Goal: Task Accomplishment & Management: Complete application form

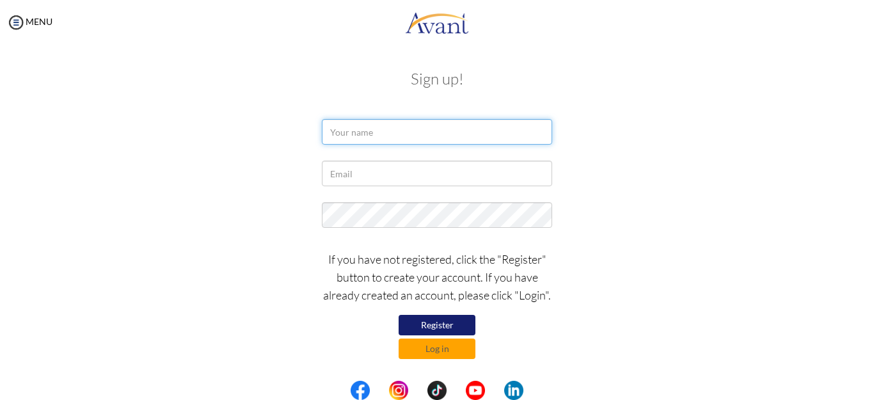
click at [399, 131] on input "text" at bounding box center [437, 132] width 230 height 26
type input "Ainun Naher"
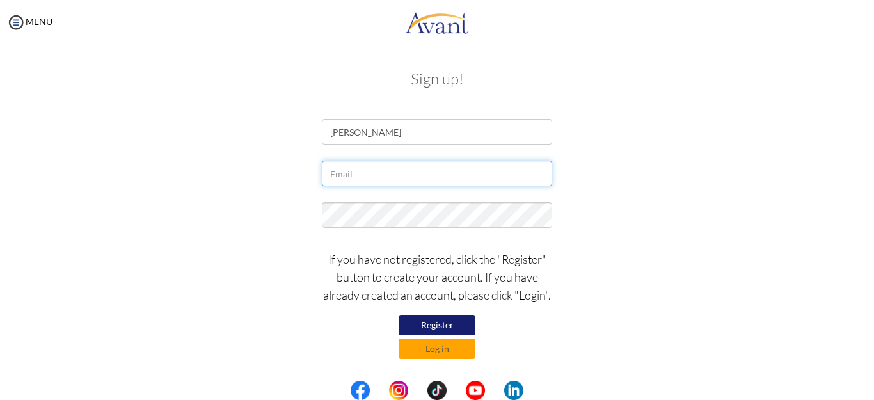
click at [371, 174] on input "text" at bounding box center [437, 174] width 230 height 26
type input "[EMAIL_ADDRESS][DOMAIN_NAME]"
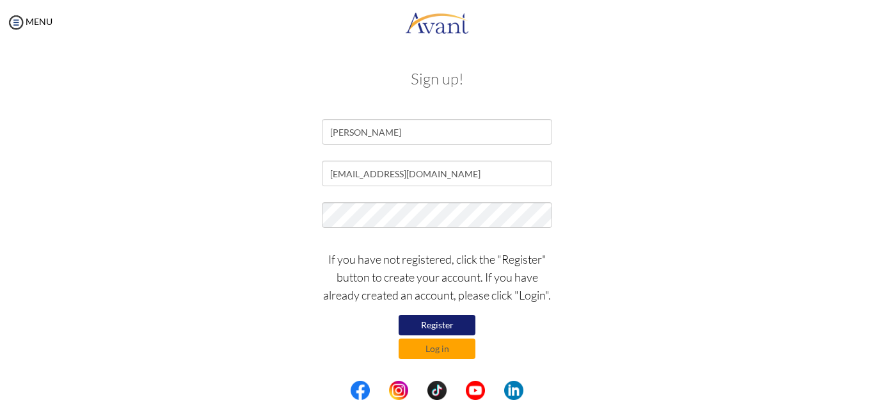
click at [444, 323] on button "Register" at bounding box center [437, 325] width 77 height 20
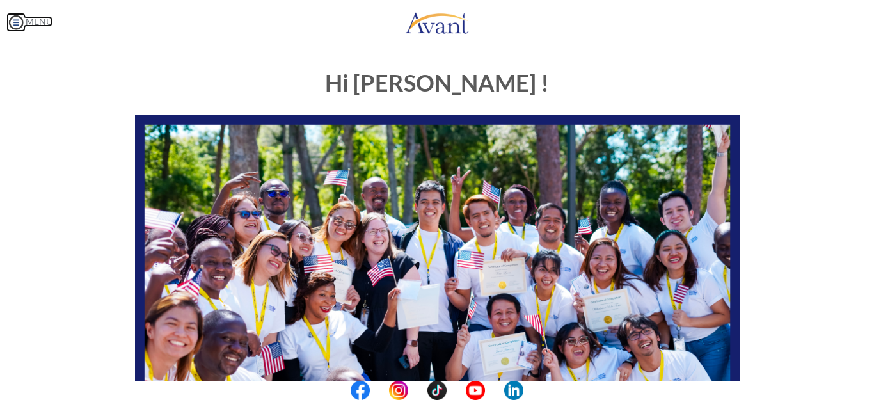
click at [47, 19] on link "MENU" at bounding box center [29, 21] width 46 height 11
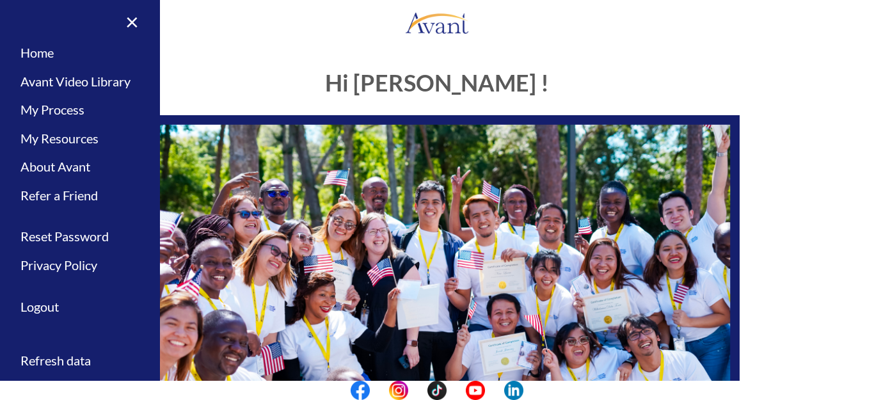
click at [239, 91] on h1 "Hi [PERSON_NAME] !" at bounding box center [437, 83] width 605 height 26
click at [129, 17] on link "×" at bounding box center [124, 21] width 39 height 43
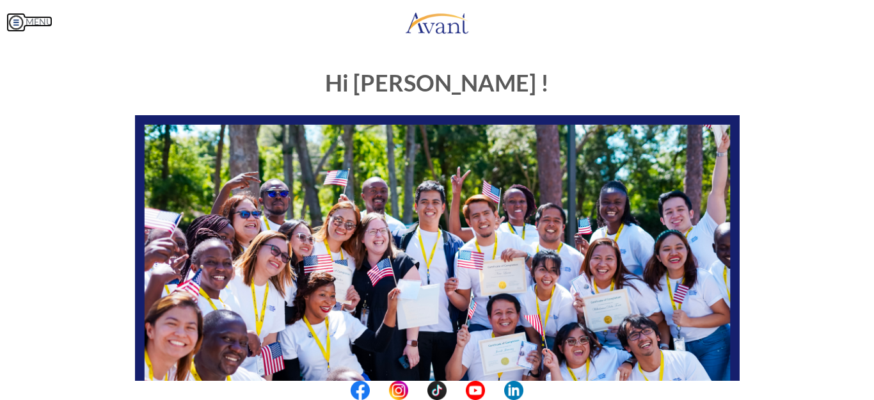
click at [22, 24] on img at bounding box center [15, 22] width 19 height 19
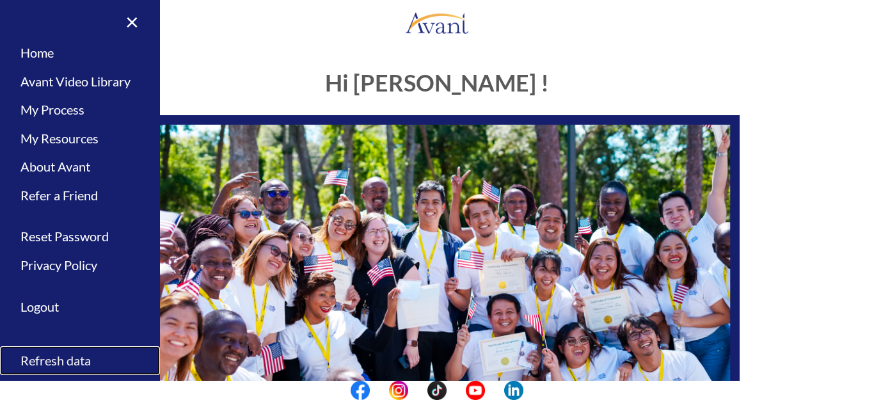
click at [65, 359] on link "Refresh data" at bounding box center [80, 360] width 160 height 29
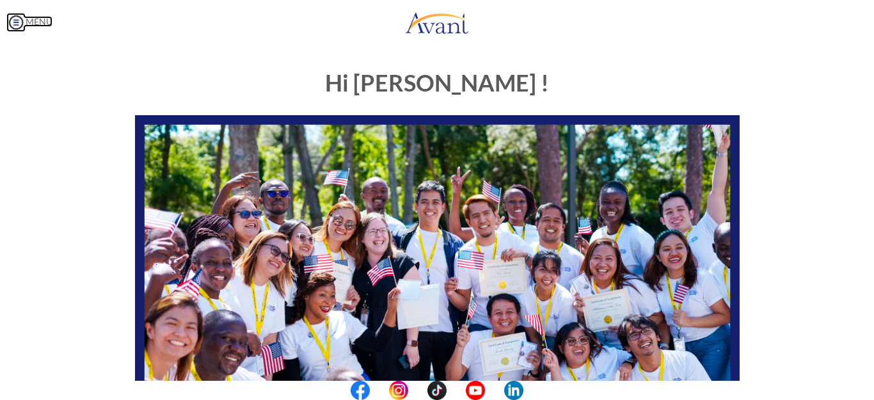
click at [39, 17] on link "MENU" at bounding box center [29, 21] width 46 height 11
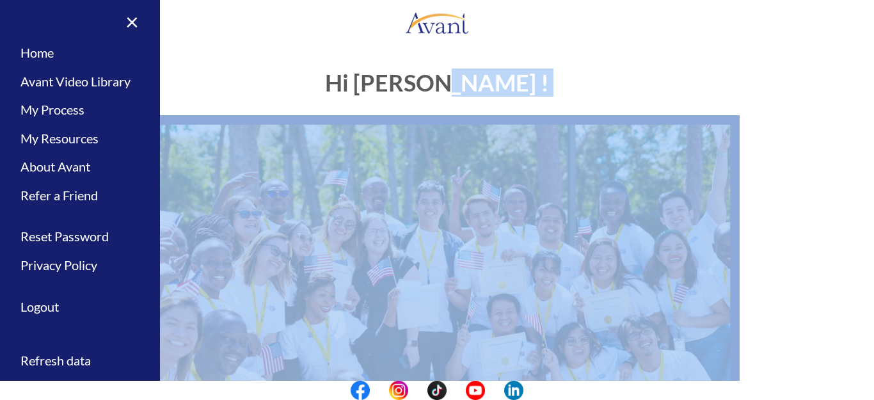
drag, startPoint x: 644, startPoint y: 65, endPoint x: 865, endPoint y: 304, distance: 325.6
click at [865, 304] on div "My Status What is the next step? We would like you to watch the introductory vi…" at bounding box center [437, 245] width 874 height 400
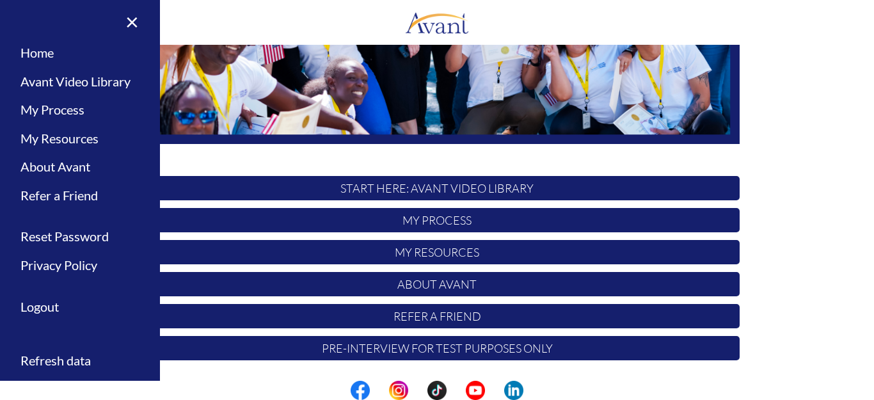
click at [587, 347] on p "Pre-Interview for test purposes only" at bounding box center [437, 348] width 605 height 24
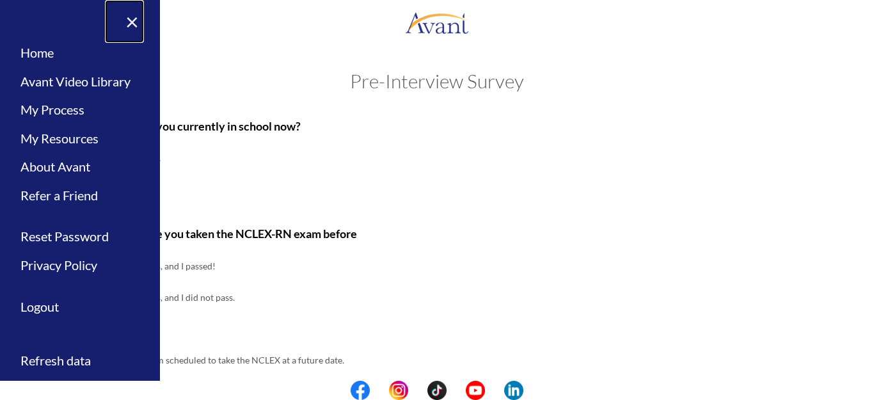
click at [132, 24] on link "×" at bounding box center [124, 21] width 39 height 43
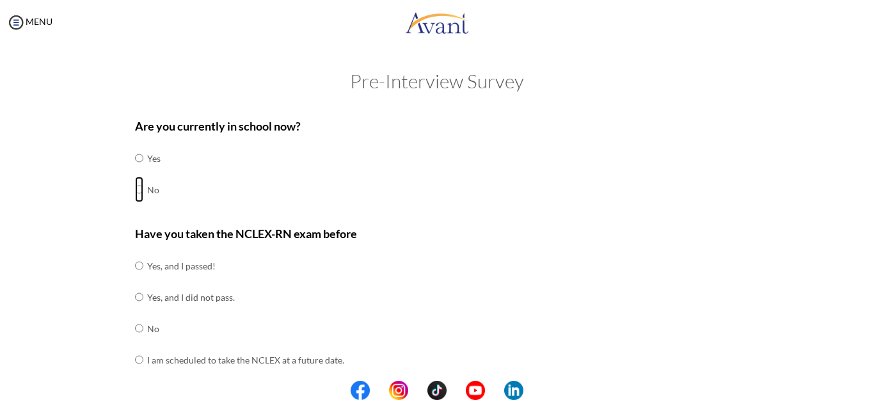
click at [135, 187] on input "radio" at bounding box center [139, 190] width 8 height 26
radio input "true"
click at [135, 359] on input "radio" at bounding box center [139, 360] width 8 height 26
radio input "true"
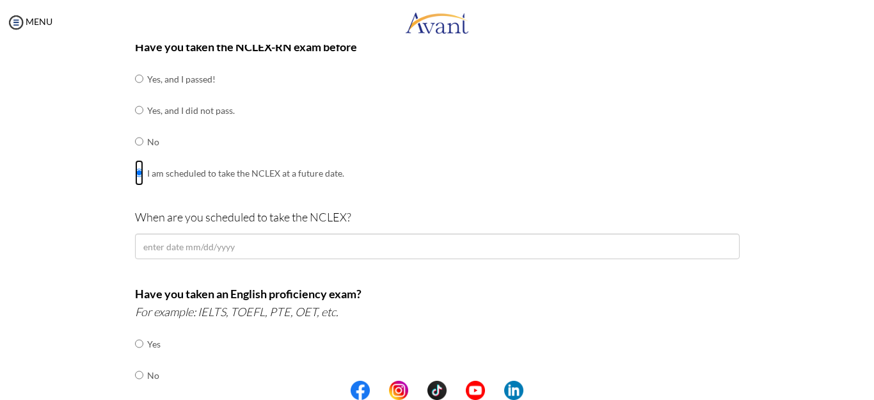
scroll to position [214, 0]
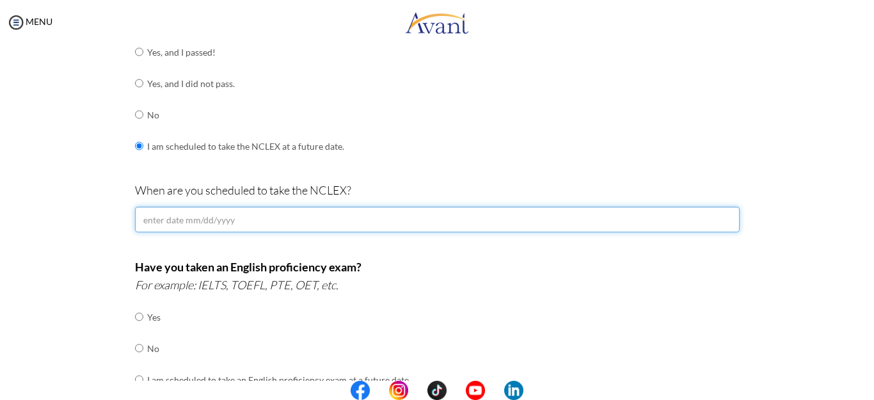
click at [282, 220] on input "text" at bounding box center [437, 220] width 605 height 26
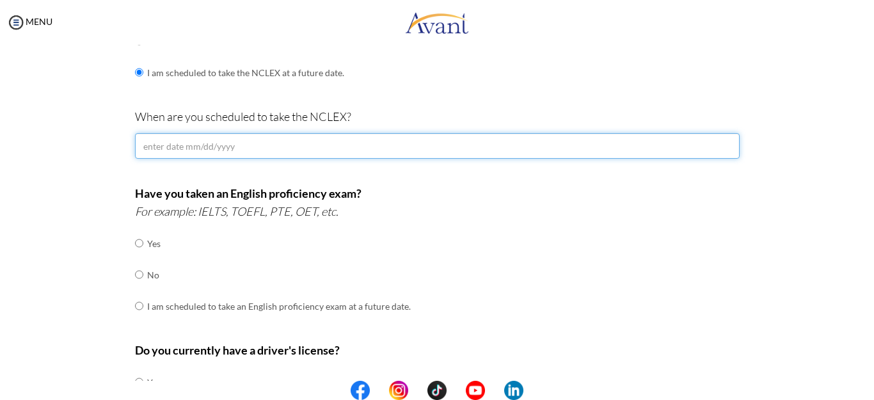
scroll to position [298, 0]
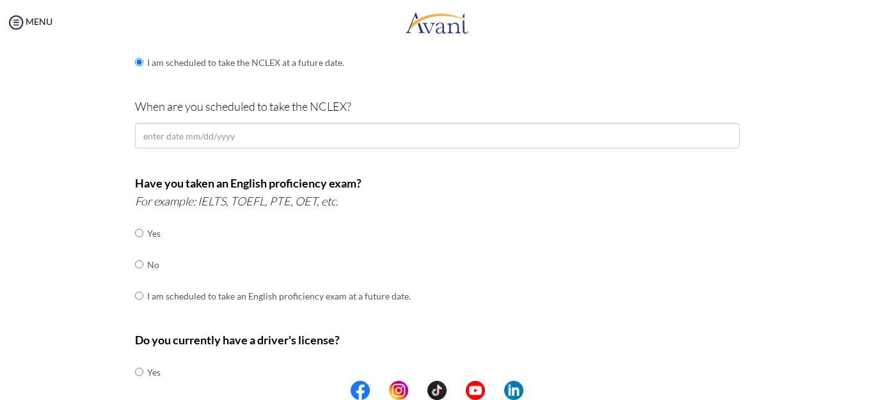
click at [147, 232] on td "Yes" at bounding box center [279, 233] width 264 height 31
click at [135, 231] on input "radio" at bounding box center [139, 233] width 8 height 26
radio input "true"
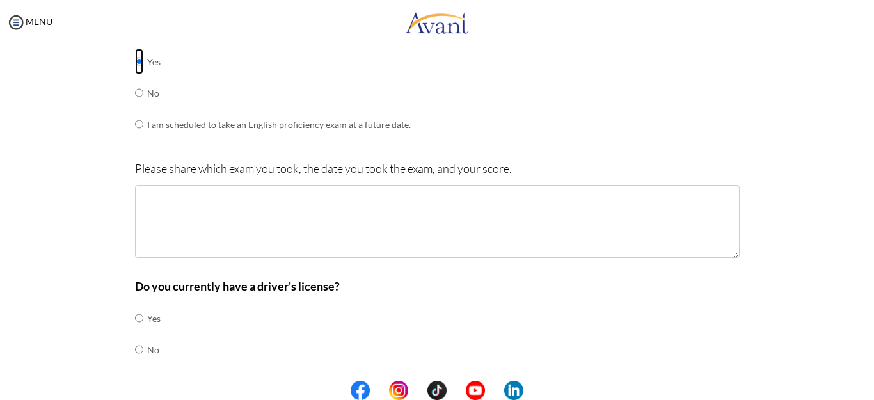
scroll to position [499, 0]
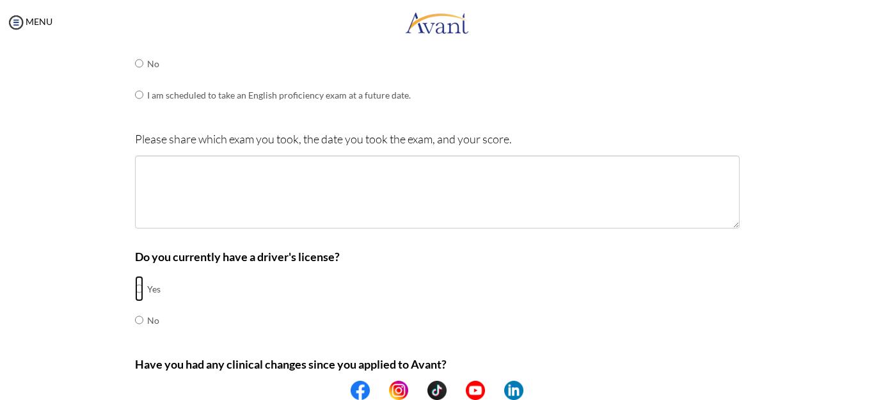
click at [135, 288] on input "radio" at bounding box center [139, 289] width 8 height 26
radio input "true"
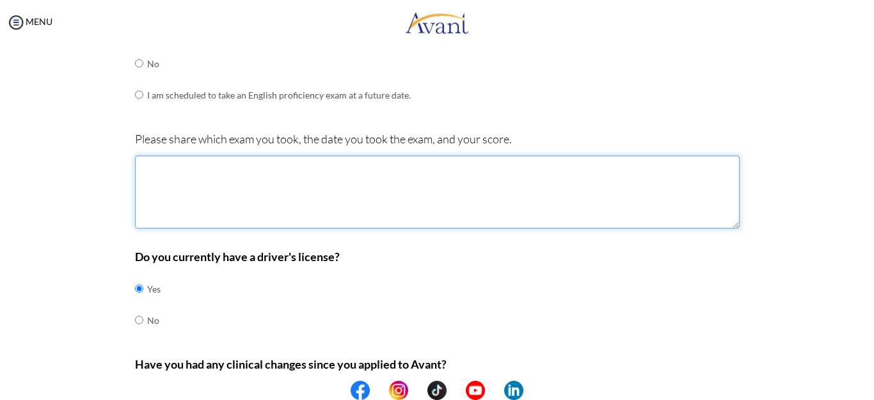
click at [180, 173] on textarea at bounding box center [437, 192] width 605 height 73
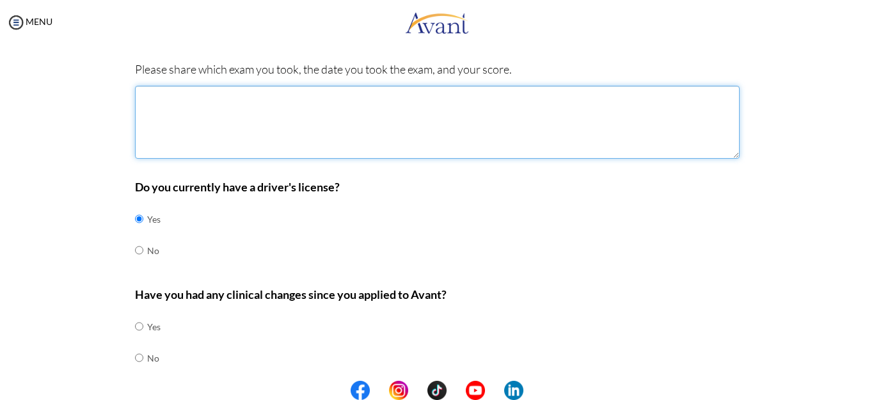
scroll to position [614, 0]
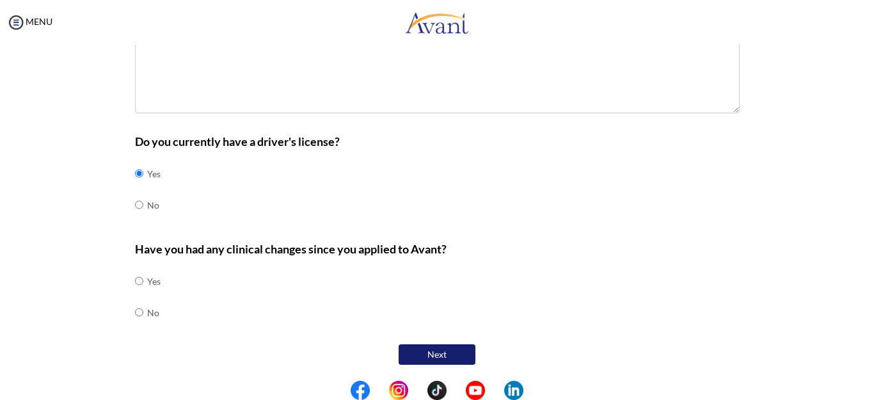
click at [143, 313] on td at bounding box center [145, 312] width 4 height 31
click at [135, 310] on input "radio" at bounding box center [139, 313] width 8 height 26
radio input "true"
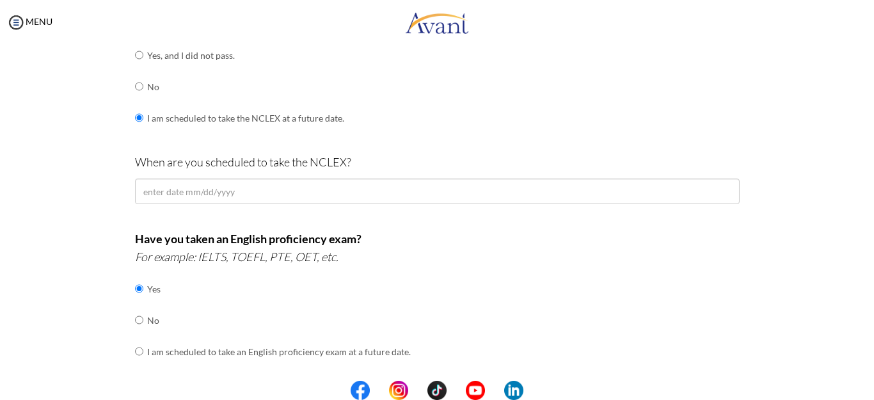
scroll to position [224, 0]
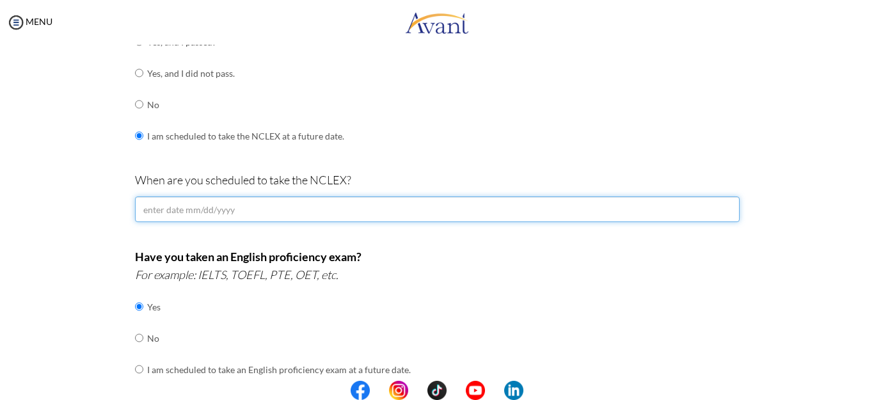
click at [225, 212] on input "text" at bounding box center [437, 209] width 605 height 26
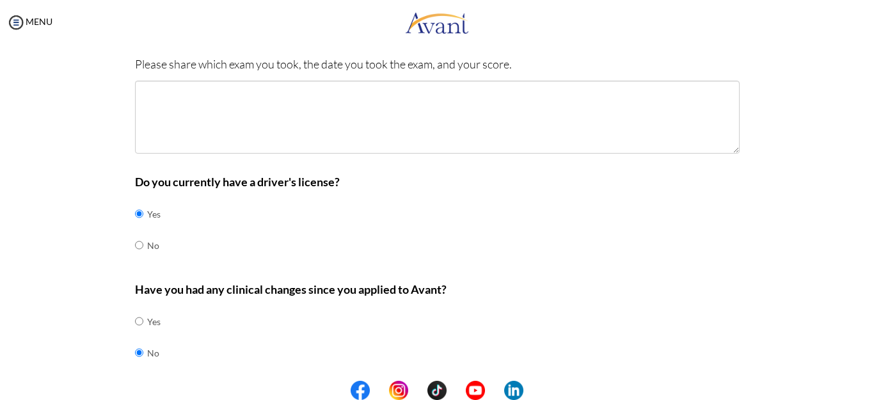
type input "12/29/2025"
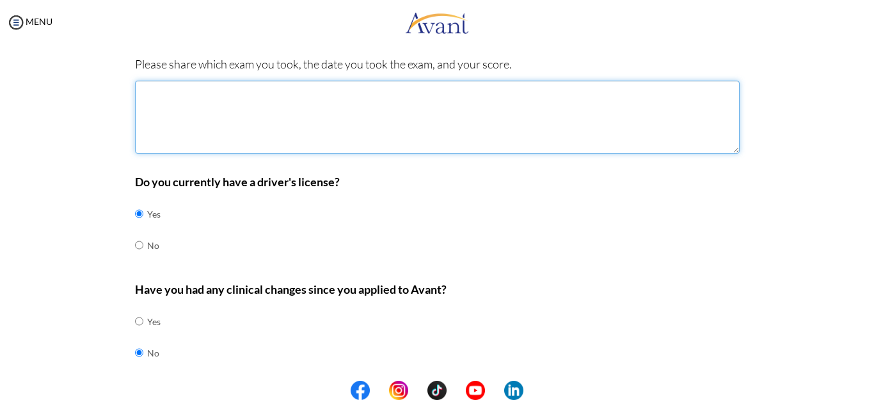
click at [348, 92] on textarea at bounding box center [437, 117] width 605 height 73
click at [164, 92] on textarea "IELTS, 15/04/2023" at bounding box center [437, 117] width 605 height 73
click at [174, 92] on textarea "IELTS, dATE: 15/04/2023" at bounding box center [437, 117] width 605 height 73
click at [252, 90] on textarea "IELTS, Date: 15/04/2023" at bounding box center [437, 117] width 605 height 73
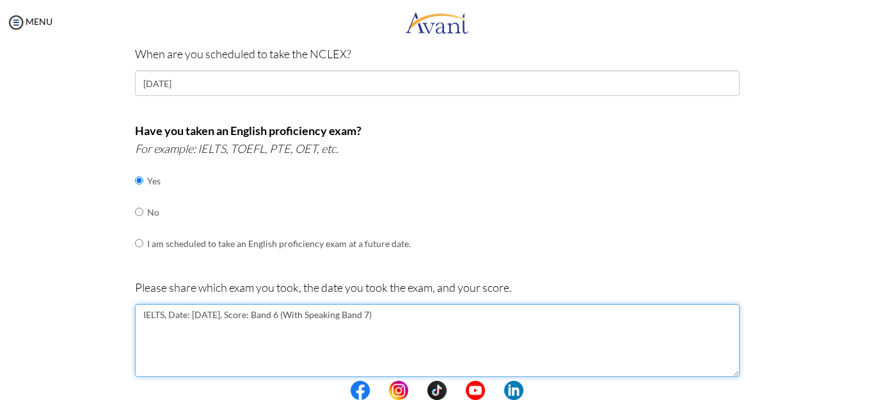
scroll to position [614, 0]
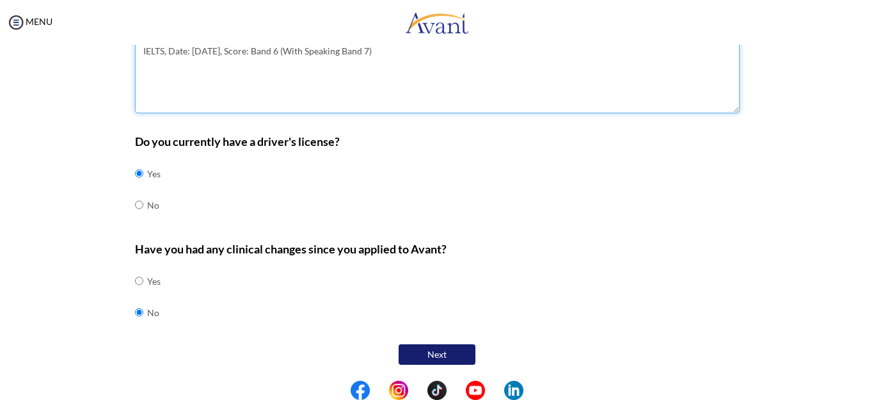
type textarea "IELTS, Date: 15/04/2023, Score: Band 6 (With Speaking Band 7)"
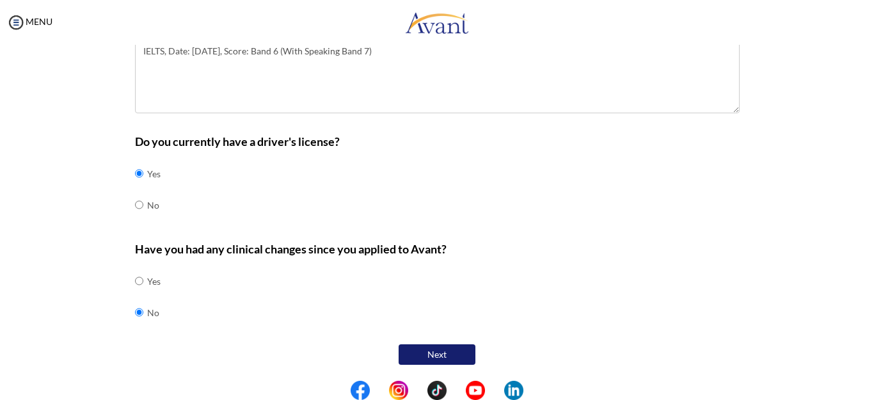
click at [423, 350] on button "Next" at bounding box center [437, 354] width 77 height 20
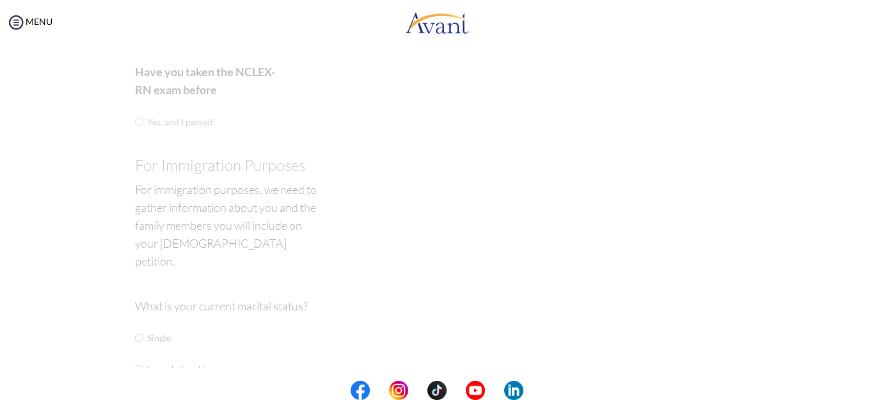
scroll to position [26, 0]
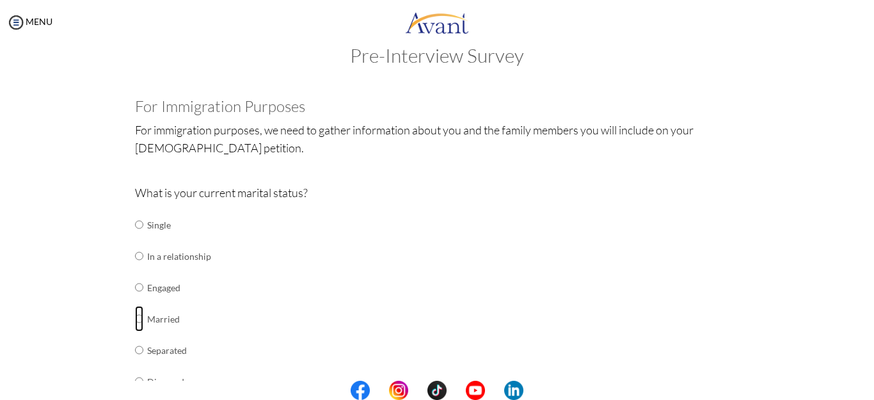
click at [135, 316] on input "radio" at bounding box center [139, 319] width 8 height 26
radio input "true"
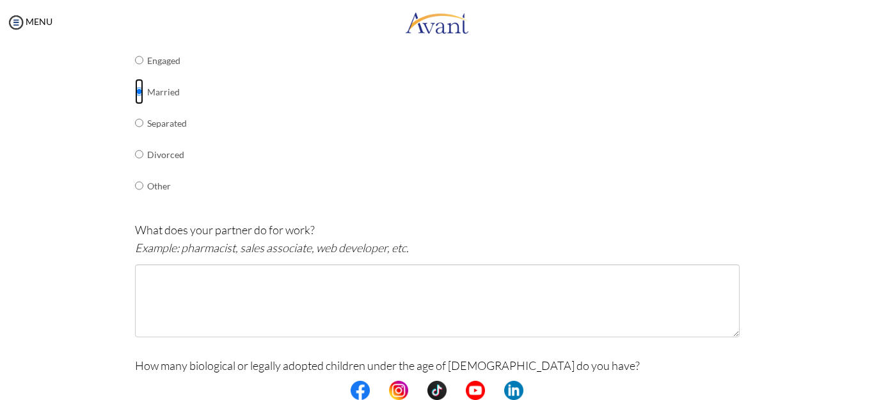
scroll to position [310, 0]
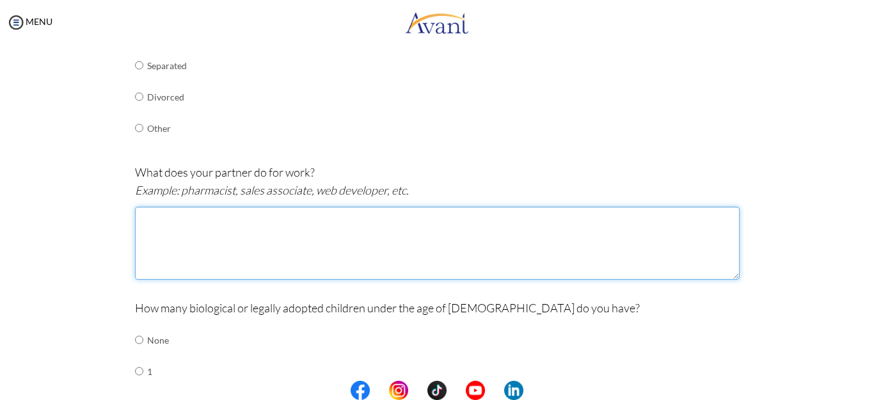
click at [269, 212] on textarea at bounding box center [437, 243] width 605 height 73
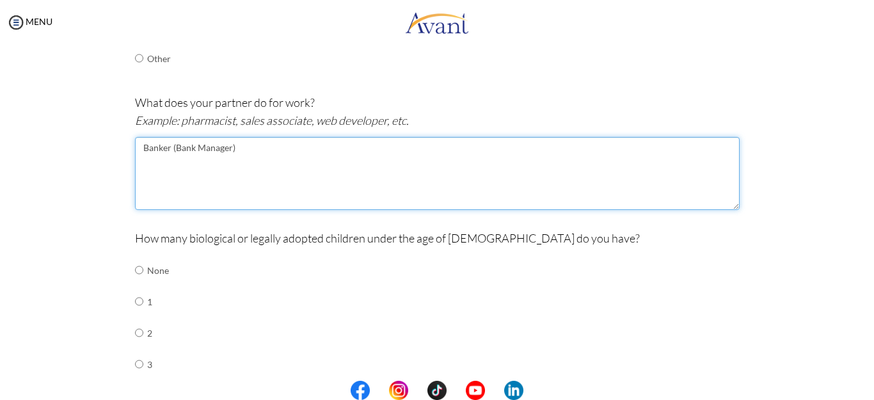
scroll to position [404, 0]
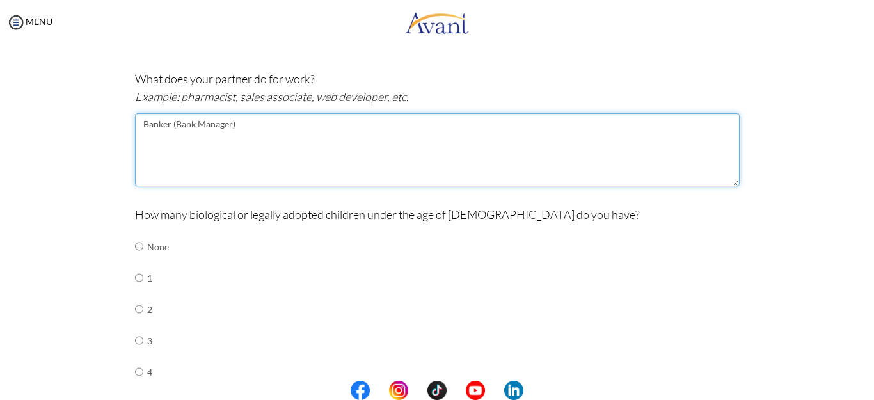
type textarea "Banker (Bank Manager)"
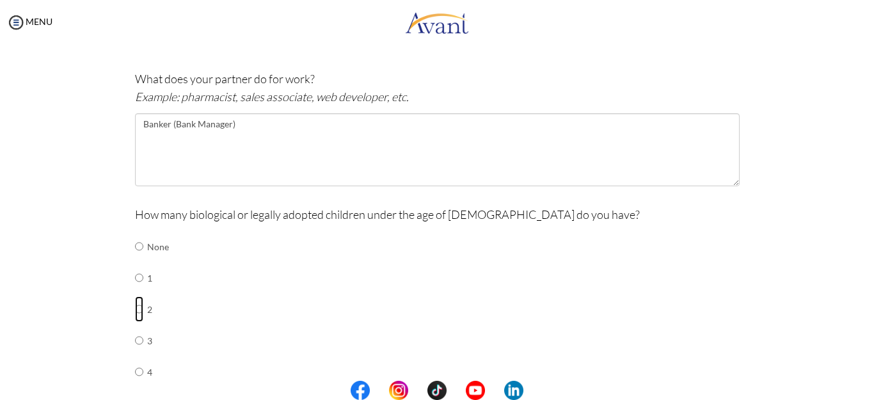
click at [135, 306] on input "radio" at bounding box center [139, 309] width 8 height 26
radio input "true"
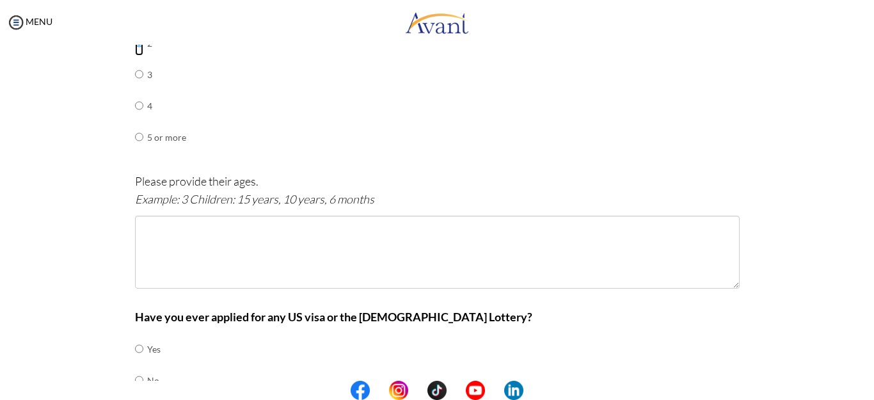
scroll to position [689, 0]
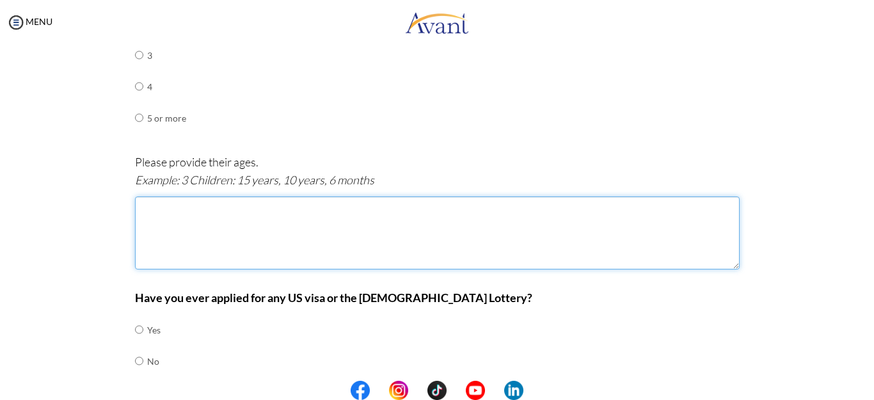
click at [220, 212] on textarea at bounding box center [437, 232] width 605 height 73
type textarea "-"
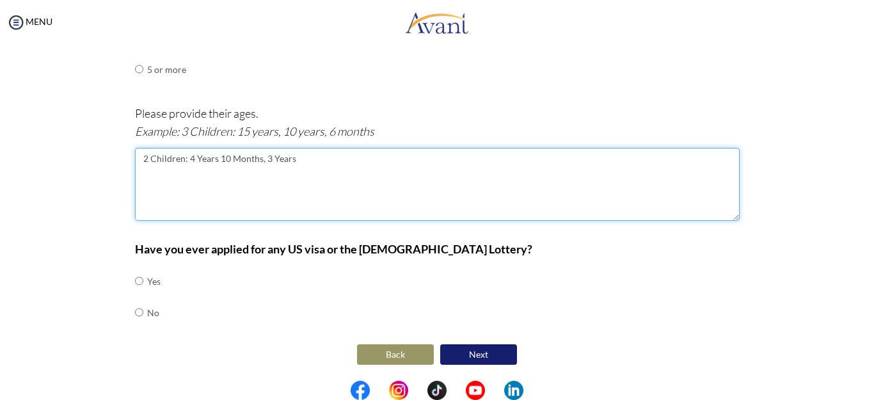
type textarea "2 Children: 4 Years 10 Months, 3 Years"
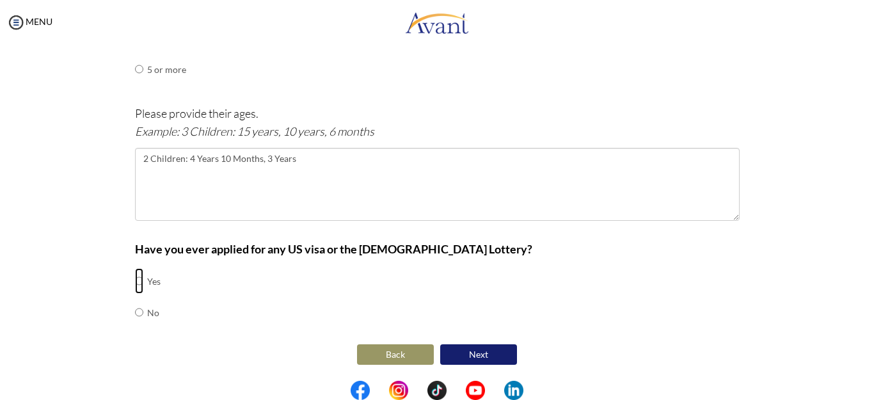
click at [135, 282] on input "radio" at bounding box center [139, 281] width 8 height 26
radio input "true"
click at [481, 351] on button "Next" at bounding box center [478, 354] width 77 height 20
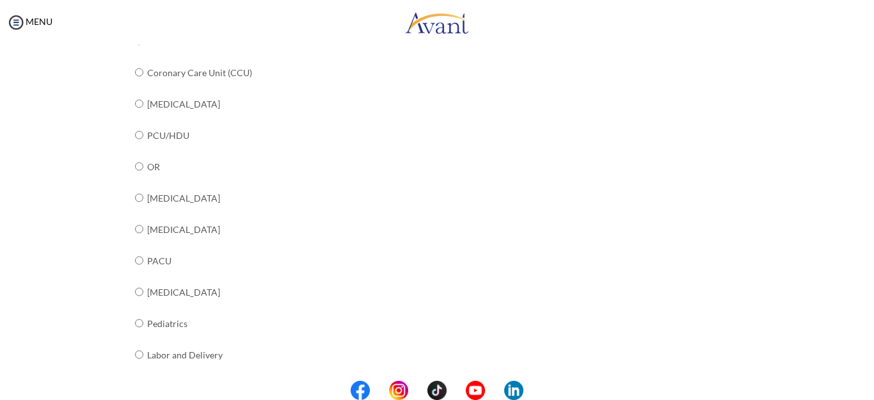
scroll to position [337, 0]
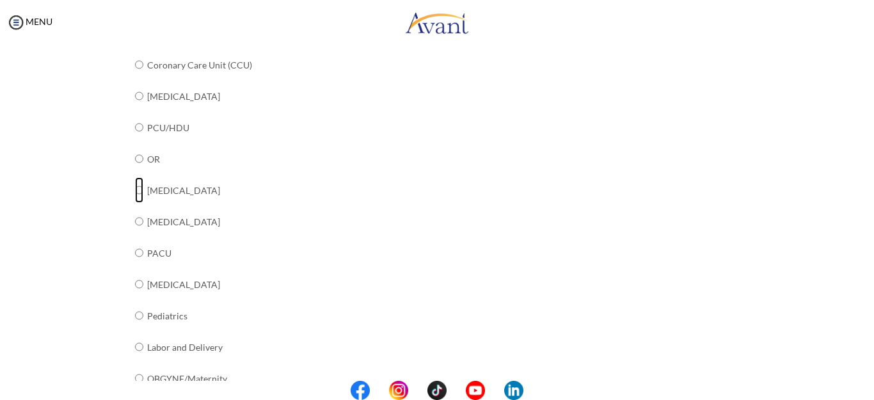
click at [135, 189] on input "radio" at bounding box center [139, 190] width 8 height 26
radio input "true"
click at [135, 159] on input "radio" at bounding box center [139, 159] width 8 height 26
radio input "true"
click at [135, 192] on input "radio" at bounding box center [139, 190] width 8 height 26
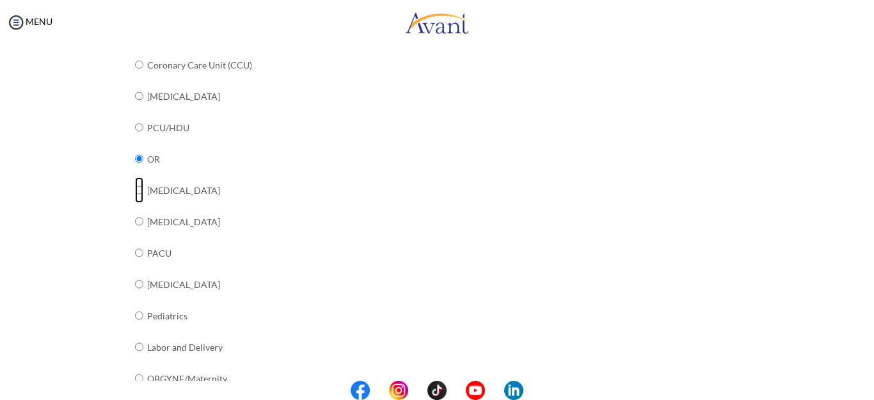
radio input "true"
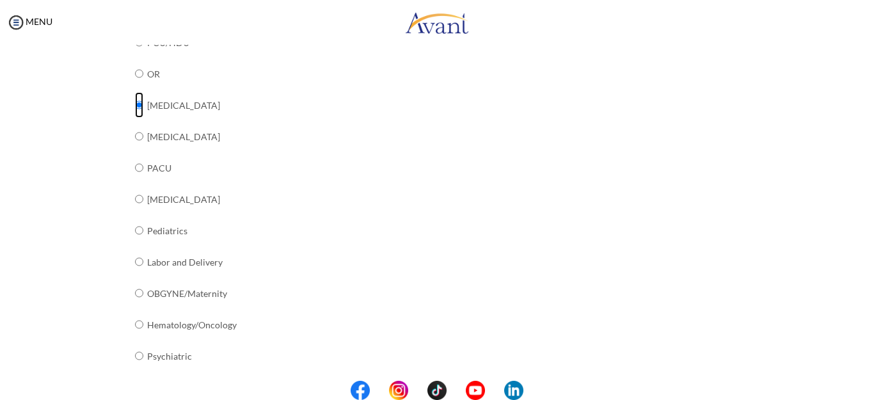
scroll to position [529, 0]
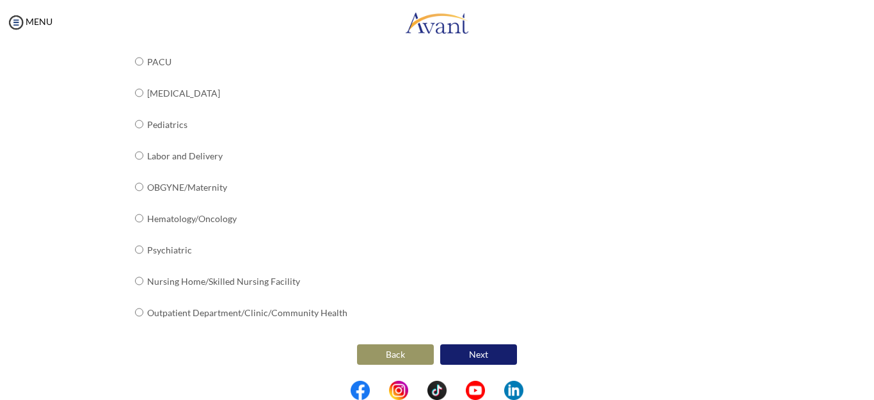
click at [495, 355] on button "Next" at bounding box center [478, 354] width 77 height 20
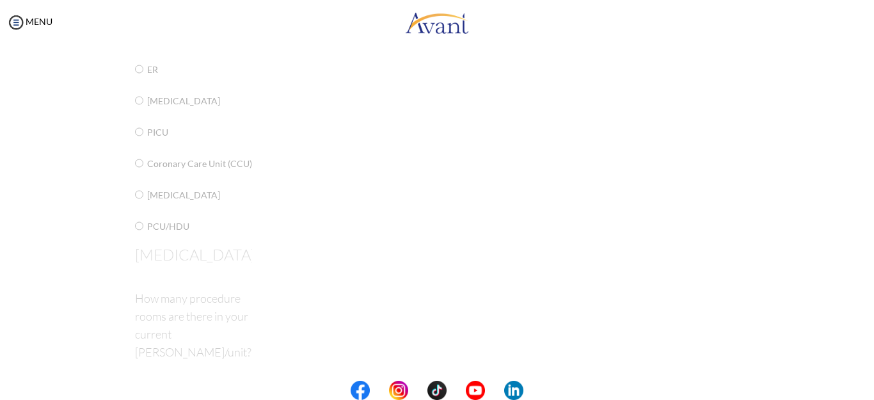
scroll to position [26, 0]
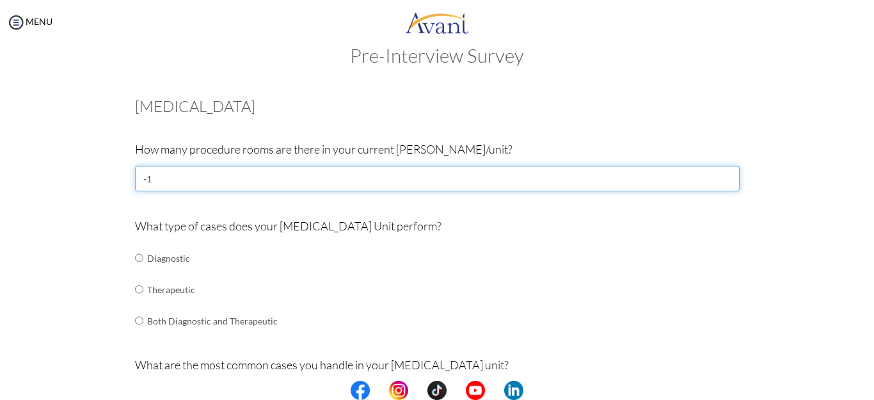
click at [721, 183] on input "-1" at bounding box center [437, 179] width 605 height 26
click at [721, 183] on input "-2" at bounding box center [437, 179] width 605 height 26
click at [721, 175] on input "-1" at bounding box center [437, 179] width 605 height 26
click at [721, 175] on input "0" at bounding box center [437, 179] width 605 height 26
click at [721, 175] on input "1" at bounding box center [437, 179] width 605 height 26
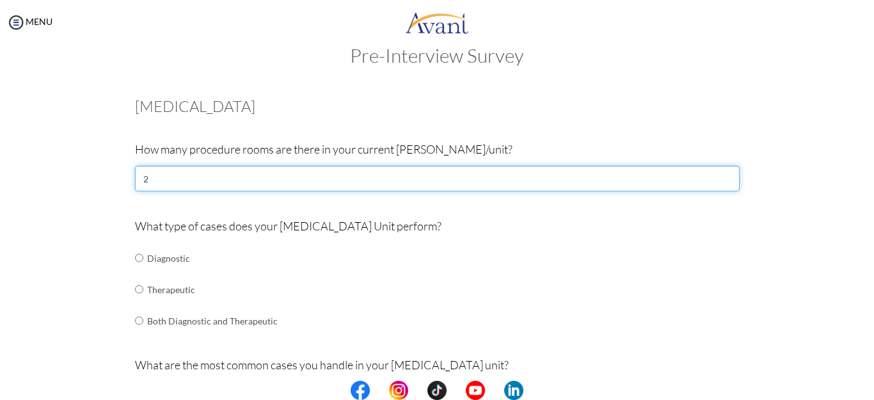
click at [721, 175] on input "2" at bounding box center [437, 179] width 605 height 26
click at [721, 175] on input "3" at bounding box center [437, 179] width 605 height 26
click at [721, 175] on input "4" at bounding box center [437, 179] width 605 height 26
click at [721, 175] on input "5" at bounding box center [437, 179] width 605 height 26
type input "6"
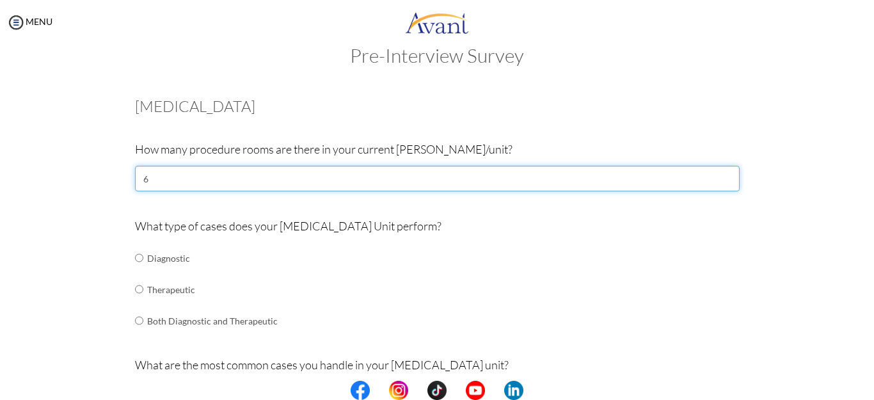
click at [721, 175] on input "6" at bounding box center [437, 179] width 605 height 26
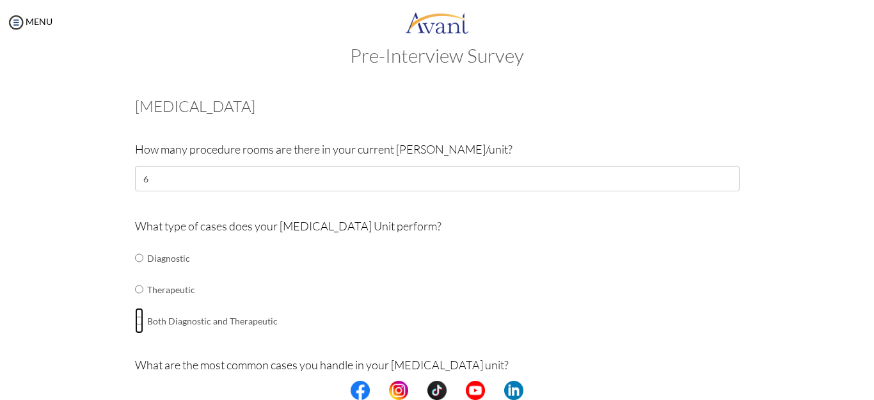
click at [135, 321] on input "radio" at bounding box center [139, 321] width 8 height 26
radio input "true"
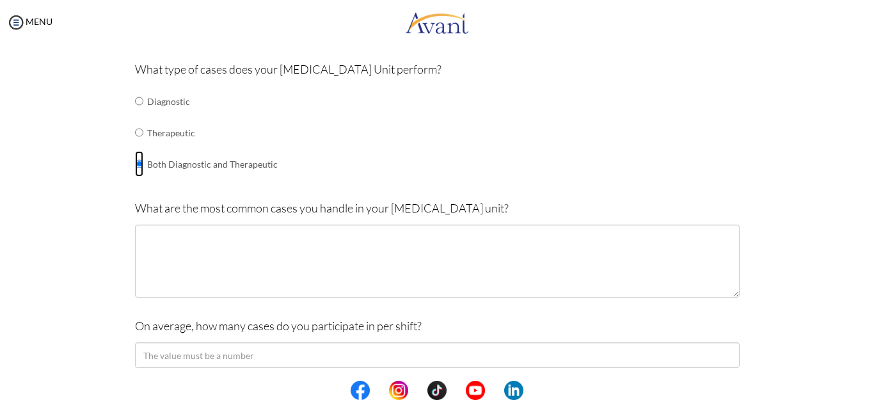
scroll to position [185, 0]
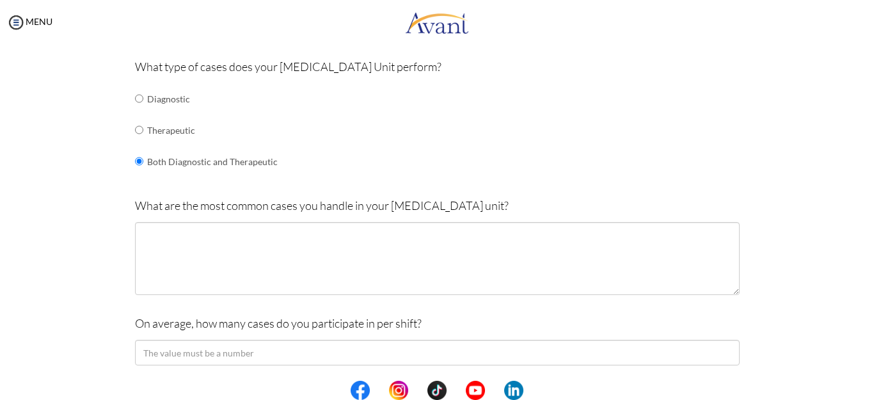
click at [366, 220] on div "What are the most common cases you handle in your [MEDICAL_DATA] unit?" at bounding box center [437, 251] width 605 height 111
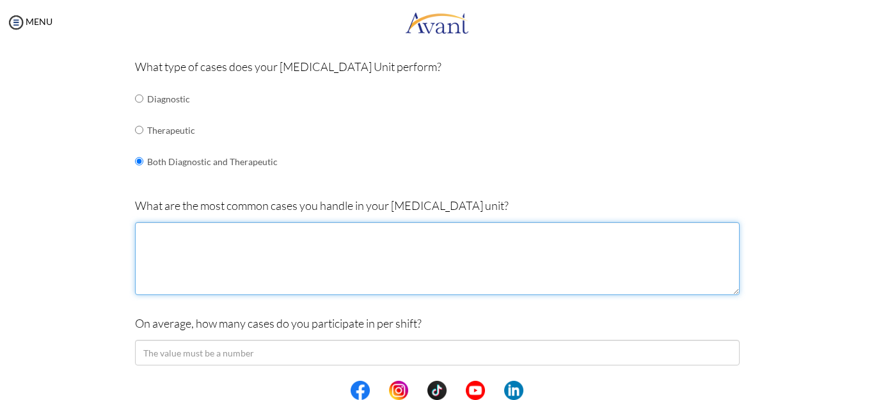
click at [330, 244] on textarea at bounding box center [437, 258] width 605 height 73
type textarea "w"
type textarea "a"
click at [301, 241] on textarea "We are" at bounding box center [437, 258] width 605 height 73
click at [301, 234] on textarea "We are handling most commonly PUD, gasric" at bounding box center [437, 258] width 605 height 73
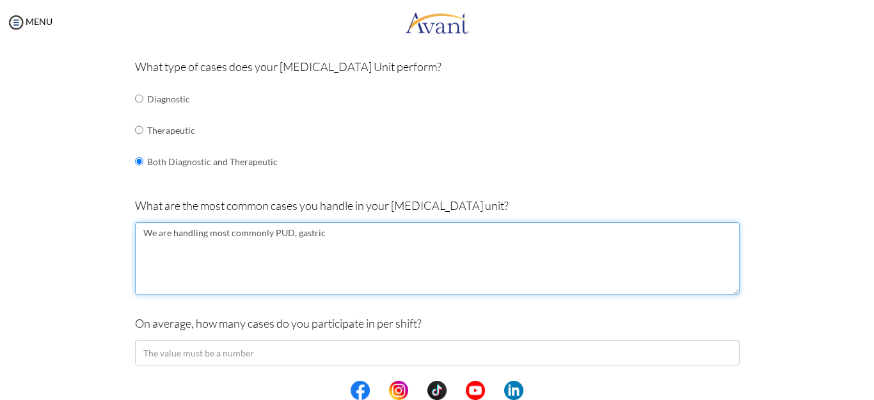
click at [326, 230] on textarea "We are handling most commonly PUD, gastric" at bounding box center [437, 258] width 605 height 73
paste textarea "conditions like gastroesophageal reflux disease, ulcers, cancer, celiac disease…"
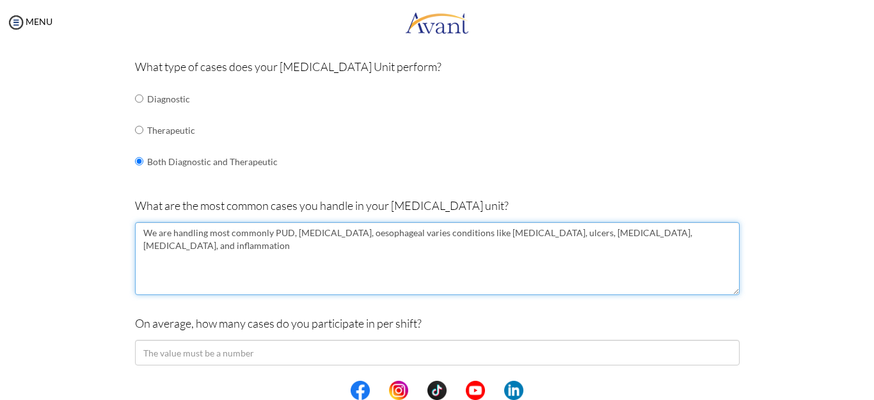
click at [361, 235] on textarea "We are handling most commonly PUD, gastric ulcer, oesophageal varies conditions…" at bounding box center [437, 258] width 605 height 73
drag, startPoint x: 361, startPoint y: 235, endPoint x: 389, endPoint y: 256, distance: 35.2
click at [389, 256] on textarea "We are handling most commonly PUD, gastric ulcer, oesophageal varies conditions…" at bounding box center [437, 258] width 605 height 73
click at [269, 231] on textarea "We are handling most commonly PUD, gastric ulcer, oesophageal varies conditions…" at bounding box center [437, 258] width 605 height 73
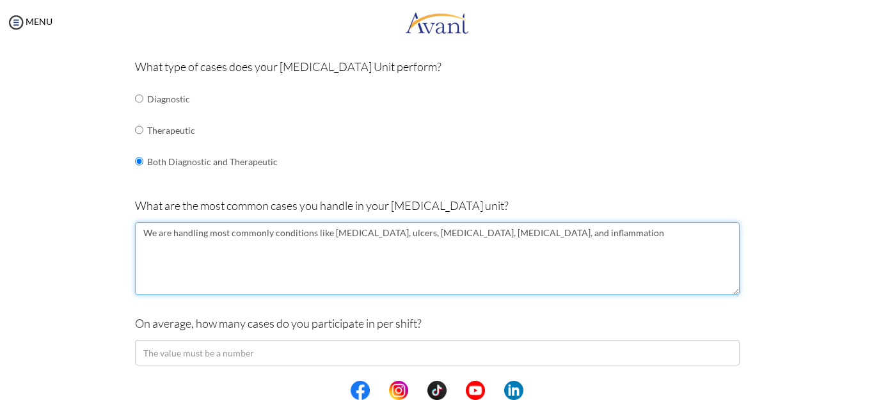
click at [564, 235] on textarea "We are handling most commonly conditions like gastroesophageal reflux disease, …" at bounding box center [437, 258] width 605 height 73
click at [645, 235] on textarea "We are handling most commonly conditions like gastroesophageal reflux disease, …" at bounding box center [437, 258] width 605 height 73
click at [646, 234] on textarea "We are handling most commonly conditions like gastroesophageal reflux disease, …" at bounding box center [437, 258] width 605 height 73
click at [659, 236] on textarea "We are handling most commonly conditions like gastroesophageal reflux disease, …" at bounding box center [437, 258] width 605 height 73
click at [687, 236] on textarea "We are handling most commonly conditions like gastroesophageal reflux disease, …" at bounding box center [437, 258] width 605 height 73
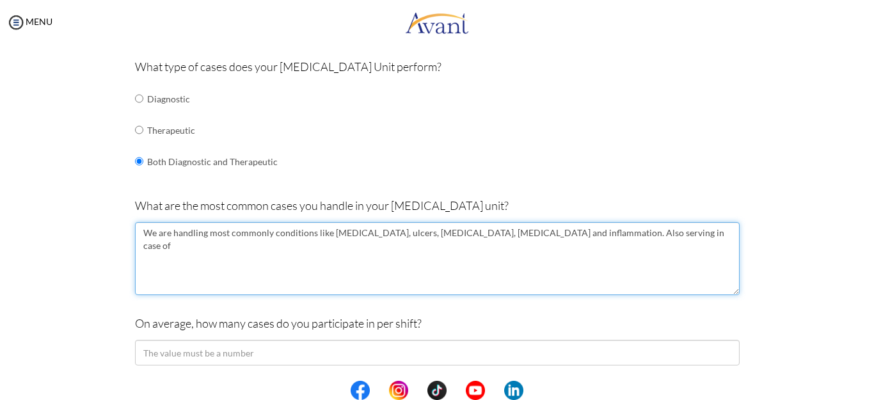
paste textarea "conditions like gastroesophageal reflux disease, ulcers, cancer, celiac disease…"
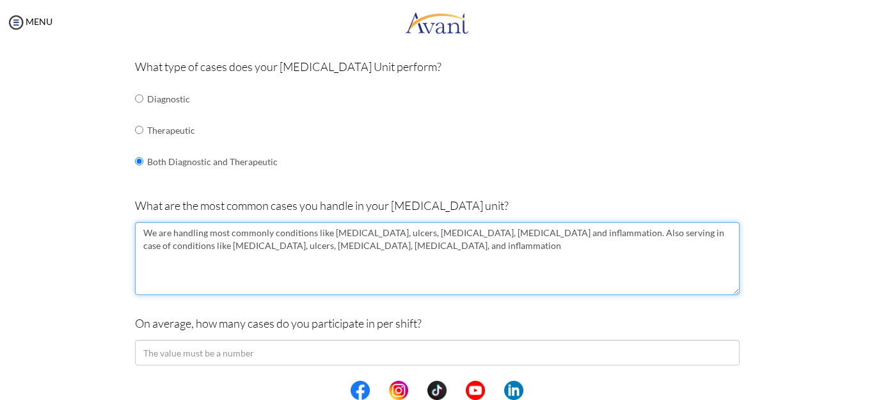
click at [220, 247] on textarea "We are handling most commonly conditions like gastroesophageal reflux disease, …" at bounding box center [437, 258] width 605 height 73
click at [187, 248] on textarea "We are handling most commonly conditions like gastroesophageal reflux disease, …" at bounding box center [437, 258] width 605 height 73
click at [157, 247] on textarea "We are handling most commonly conditions like gastroesophageal reflux disease, …" at bounding box center [437, 258] width 605 height 73
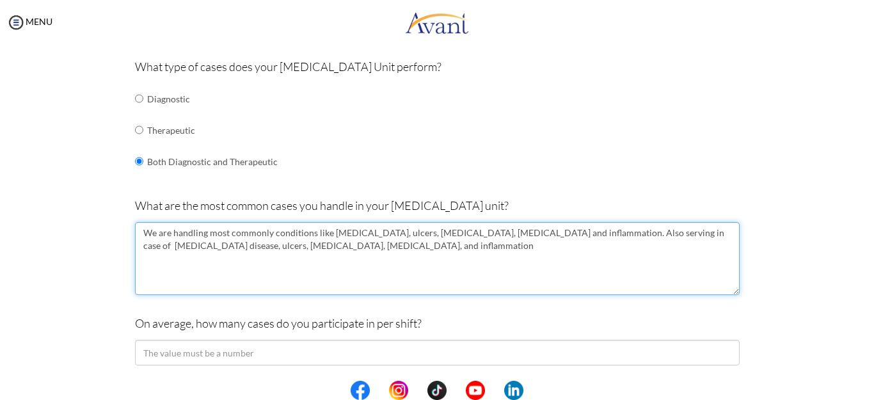
click at [195, 246] on textarea "We are handling most commonly conditions like gastroesophageal reflux disease, …" at bounding box center [437, 258] width 605 height 73
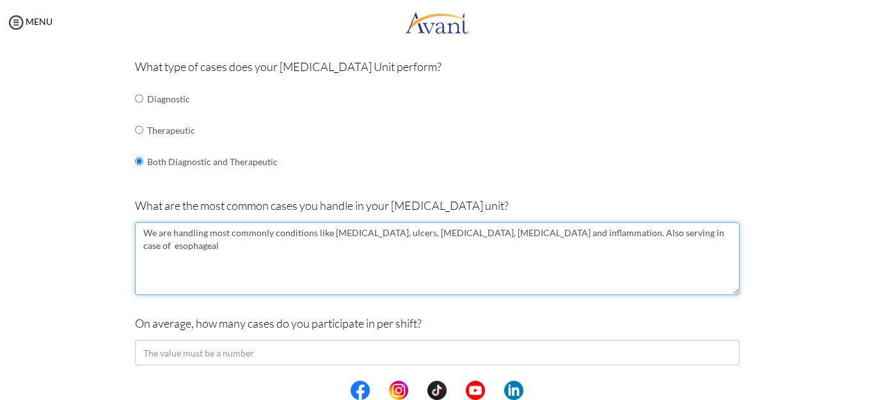
click at [137, 245] on textarea "We are handling most commonly conditions like gastroesophageal reflux disease, …" at bounding box center [437, 258] width 605 height 73
click at [189, 244] on textarea "We are handling most commonly conditions like gastroesophageal reflux disease, …" at bounding box center [437, 258] width 605 height 73
click at [205, 241] on textarea "We are handling most commonly conditions like gastroesophageal reflux disease, …" at bounding box center [437, 258] width 605 height 73
click at [264, 259] on textarea "We are handling most commonly conditions like gastroesophageal reflux disease, …" at bounding box center [437, 258] width 605 height 73
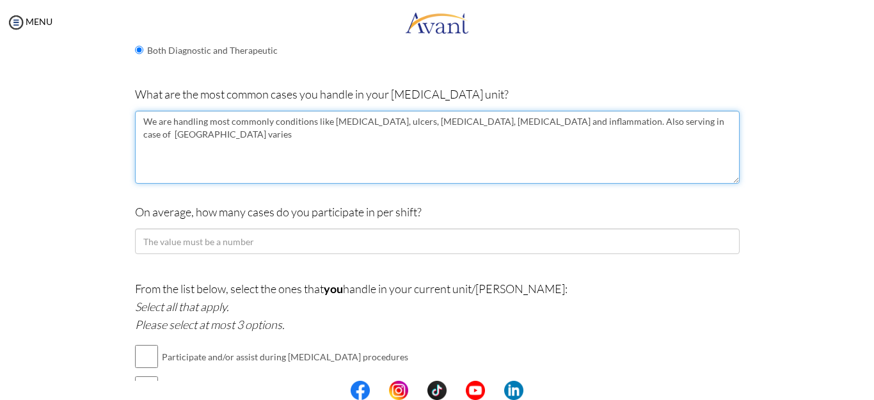
scroll to position [302, 0]
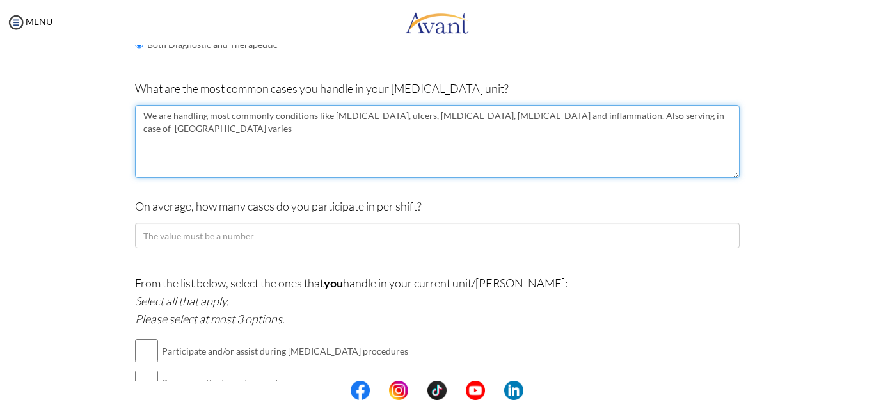
paste textarea "Endoscopic Variceal Ligation"
click at [641, 116] on textarea "We are handling most commonly conditions like gastroesophageal reflux disease, …" at bounding box center [437, 141] width 605 height 73
click at [374, 145] on textarea "We are handling most commonly conditions like gastroesophageal reflux disease, …" at bounding box center [437, 141] width 605 height 73
click at [164, 136] on textarea "We are handling most commonly conditions like gastroesophageal reflux disease, …" at bounding box center [437, 141] width 605 height 73
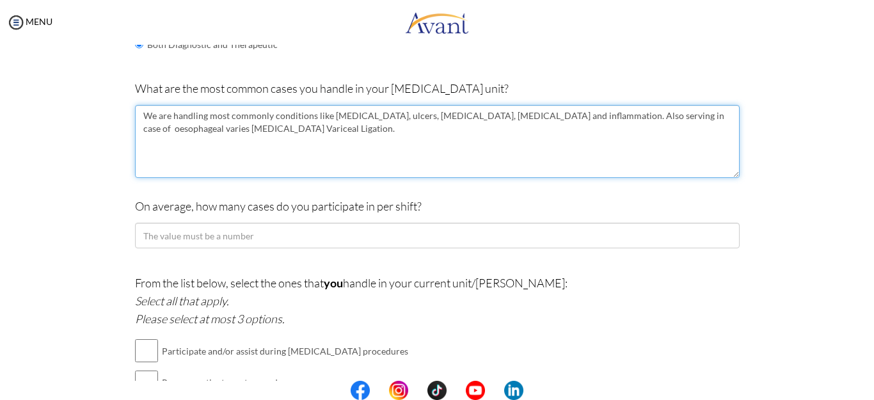
click at [272, 126] on textarea "We are handling most commonly conditions like gastroesophageal reflux disease, …" at bounding box center [437, 141] width 605 height 73
click at [238, 166] on textarea "We are handling most commonly conditions like gastroesophageal reflux disease, …" at bounding box center [437, 141] width 605 height 73
click at [671, 120] on textarea "We are handling most commonly conditions like gastroesophageal reflux disease, …" at bounding box center [437, 141] width 605 height 73
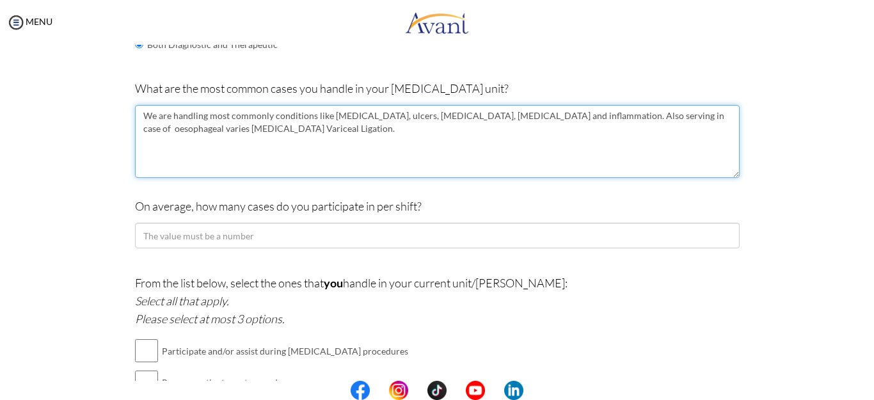
click at [671, 120] on textarea "We are handling most commonly conditions like gastroesophageal reflux disease, …" at bounding box center [437, 141] width 605 height 73
click at [239, 128] on textarea "We are handling most commonly conditions like gastroesophageal reflux disease, …" at bounding box center [437, 141] width 605 height 73
click at [675, 117] on textarea "We are handling most commonly conditions like gastroesophageal reflux disease, …" at bounding box center [437, 141] width 605 height 73
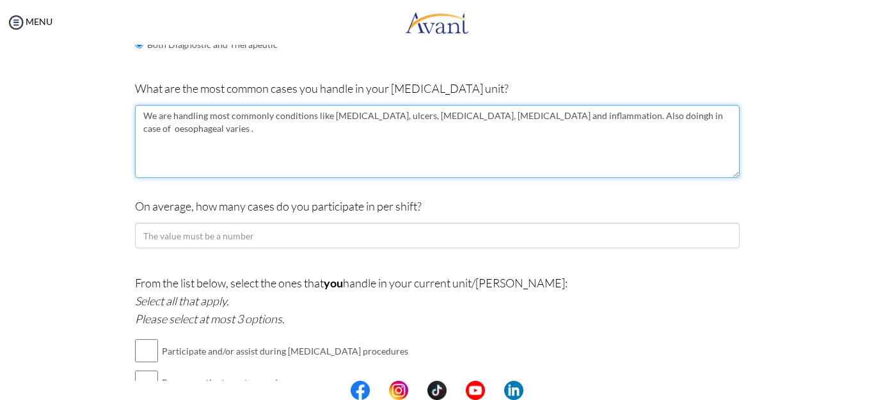
paste textarea "Endoscopic Variceal Ligation"
click at [675, 117] on textarea "We are handling most commonly conditions like gastroesophageal reflux disease, …" at bounding box center [437, 141] width 605 height 73
click at [435, 145] on textarea "We are handling most commonly conditions like gastroesophageal reflux disease, …" at bounding box center [437, 141] width 605 height 73
click at [684, 118] on textarea "We are handling most commonly conditions like gastroesophageal reflux disease, …" at bounding box center [437, 141] width 605 height 73
click at [243, 130] on textarea "We are handling most commonly conditions like gastroesophageal reflux disease, …" at bounding box center [437, 141] width 605 height 73
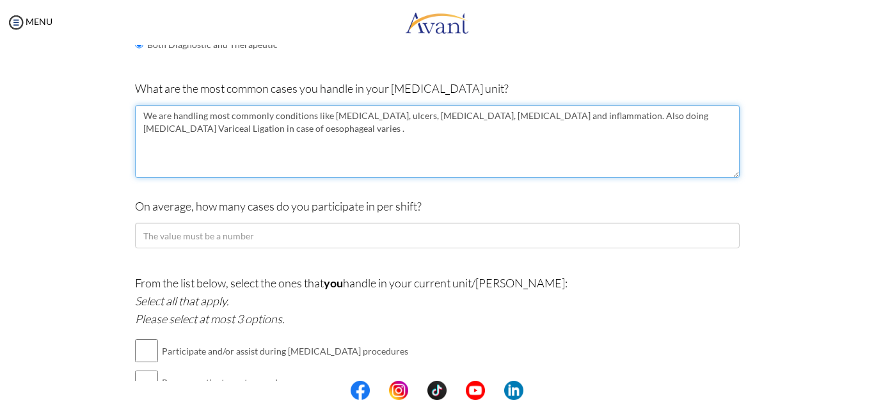
type textarea "We are handling most commonly conditions like gastroesophageal reflux disease, …"
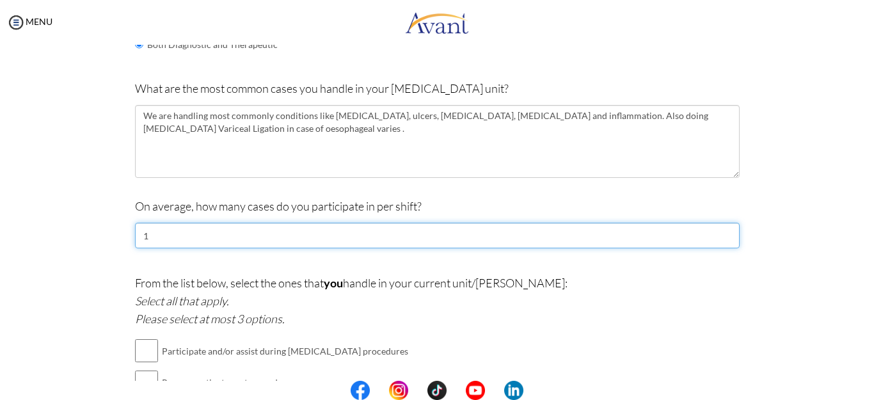
click at [722, 233] on input "1" at bounding box center [437, 236] width 605 height 26
click at [722, 233] on input "2" at bounding box center [437, 236] width 605 height 26
click at [722, 232] on input "3" at bounding box center [437, 236] width 605 height 26
click at [722, 232] on input "4" at bounding box center [437, 236] width 605 height 26
click at [722, 232] on input "5" at bounding box center [437, 236] width 605 height 26
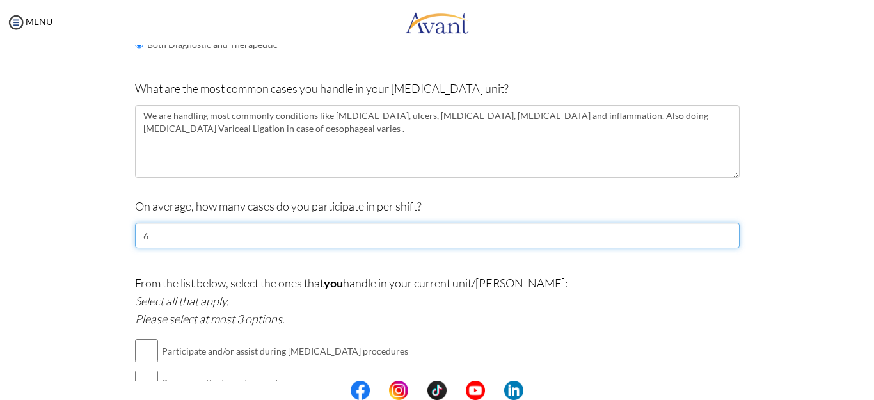
click at [722, 232] on input "6" at bounding box center [437, 236] width 605 height 26
click at [722, 232] on input "7" at bounding box center [437, 236] width 605 height 26
click at [722, 232] on input "8" at bounding box center [437, 236] width 605 height 26
click at [722, 232] on input "9" at bounding box center [437, 236] width 605 height 26
click at [722, 232] on input "10" at bounding box center [437, 236] width 605 height 26
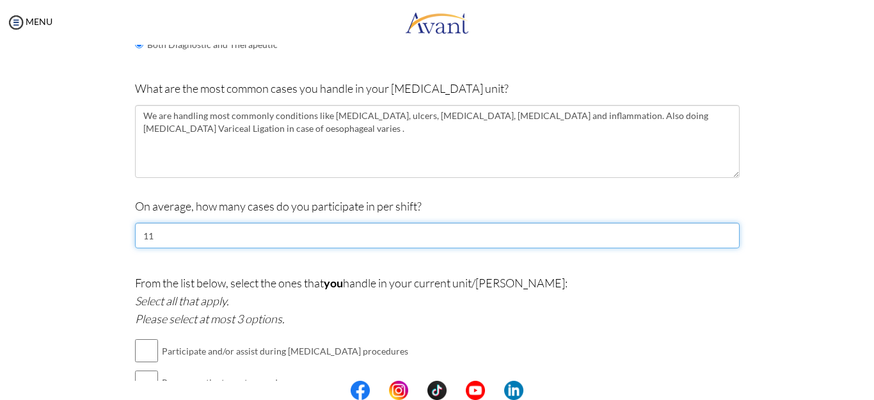
click at [722, 232] on input "11" at bounding box center [437, 236] width 605 height 26
click at [722, 232] on input "12" at bounding box center [437, 236] width 605 height 26
click at [722, 232] on input "13" at bounding box center [437, 236] width 605 height 26
click at [722, 232] on input "14" at bounding box center [437, 236] width 605 height 26
click at [722, 232] on input "15" at bounding box center [437, 236] width 605 height 26
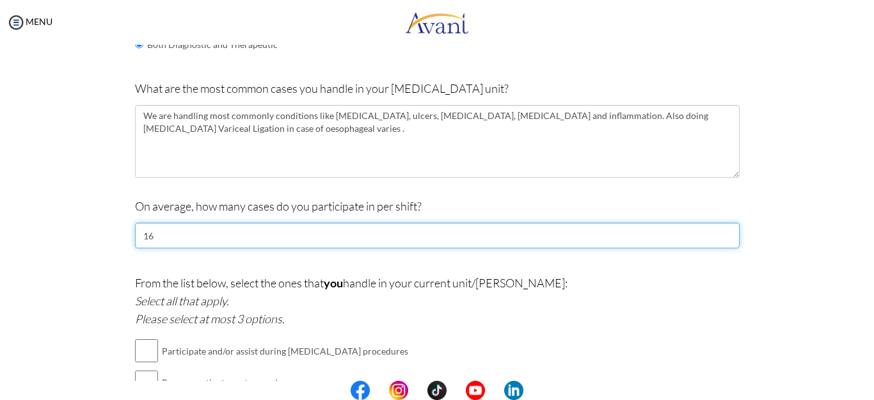
click at [722, 232] on input "16" at bounding box center [437, 236] width 605 height 26
click at [722, 232] on input "17" at bounding box center [437, 236] width 605 height 26
click at [722, 232] on input "18" at bounding box center [437, 236] width 605 height 26
click at [722, 232] on input "19" at bounding box center [437, 236] width 605 height 26
click at [722, 232] on input "20" at bounding box center [437, 236] width 605 height 26
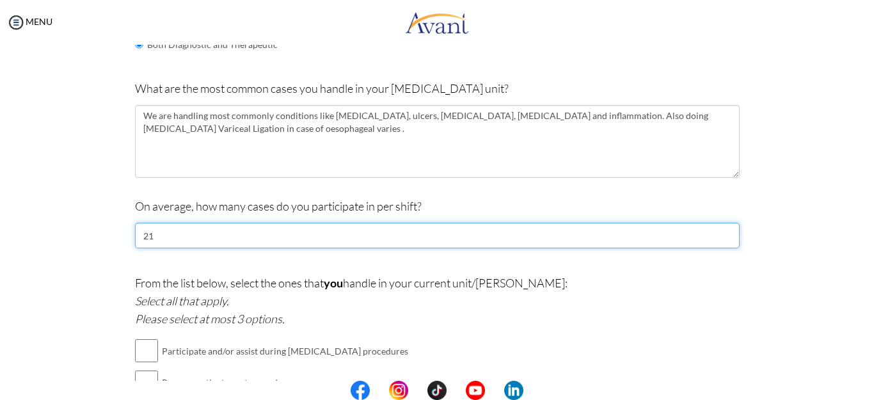
click at [722, 232] on input "21" at bounding box center [437, 236] width 605 height 26
click at [722, 232] on input "22" at bounding box center [437, 236] width 605 height 26
click at [722, 232] on input "23" at bounding box center [437, 236] width 605 height 26
click at [722, 232] on input "24" at bounding box center [437, 236] width 605 height 26
click at [722, 231] on input "25" at bounding box center [437, 236] width 605 height 26
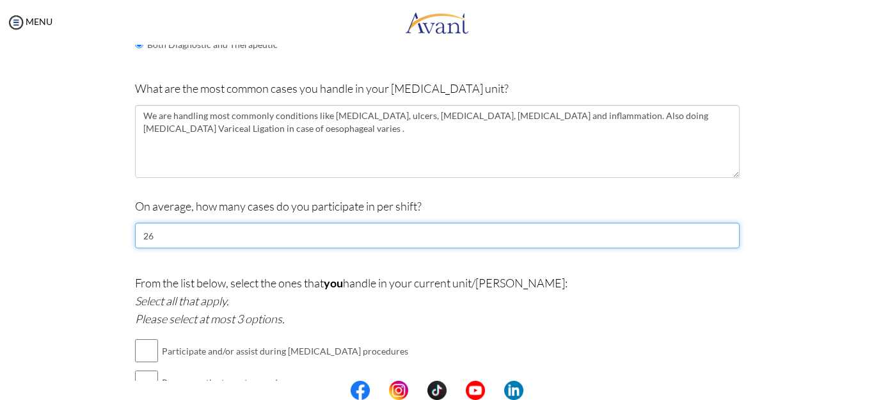
click at [722, 231] on input "26" at bounding box center [437, 236] width 605 height 26
click at [722, 231] on input "27" at bounding box center [437, 236] width 605 height 26
click at [722, 231] on input "28" at bounding box center [437, 236] width 605 height 26
click at [722, 231] on input "29" at bounding box center [437, 236] width 605 height 26
click at [722, 231] on input "30" at bounding box center [437, 236] width 605 height 26
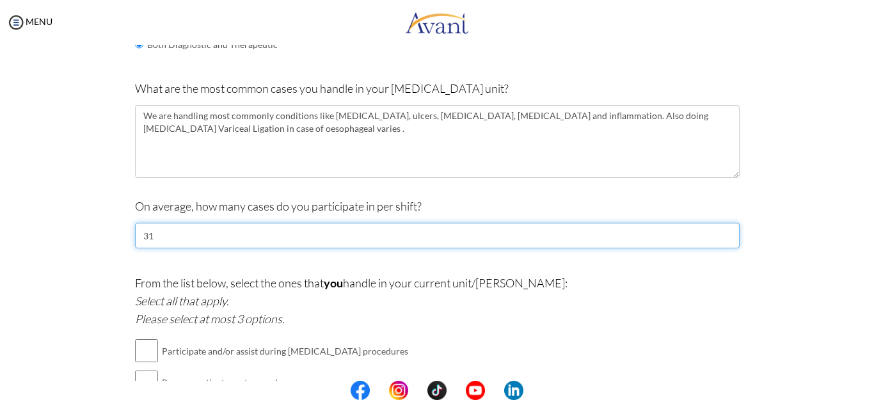
click at [722, 231] on input "31" at bounding box center [437, 236] width 605 height 26
click at [722, 231] on input "32" at bounding box center [437, 236] width 605 height 26
click at [722, 231] on input "33" at bounding box center [437, 236] width 605 height 26
click at [722, 231] on input "34" at bounding box center [437, 236] width 605 height 26
click at [722, 231] on input "35" at bounding box center [437, 236] width 605 height 26
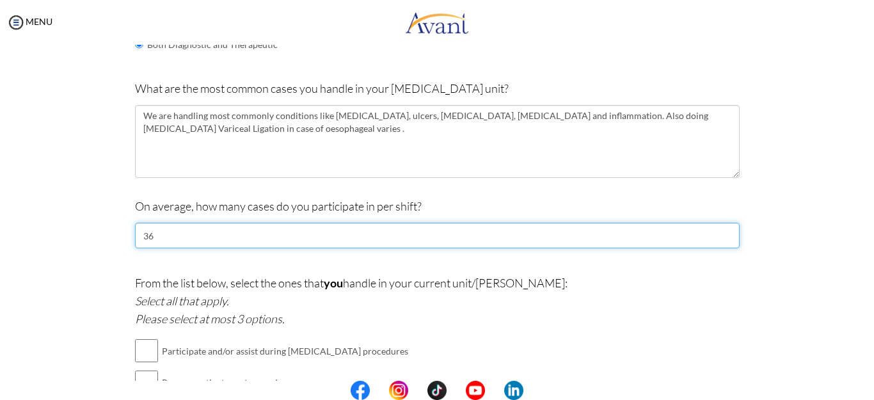
click at [722, 231] on input "36" at bounding box center [437, 236] width 605 height 26
click at [722, 231] on input "37" at bounding box center [437, 236] width 605 height 26
click at [722, 231] on input "38" at bounding box center [437, 236] width 605 height 26
click at [722, 231] on input "39" at bounding box center [437, 236] width 605 height 26
click at [722, 231] on input "40" at bounding box center [437, 236] width 605 height 26
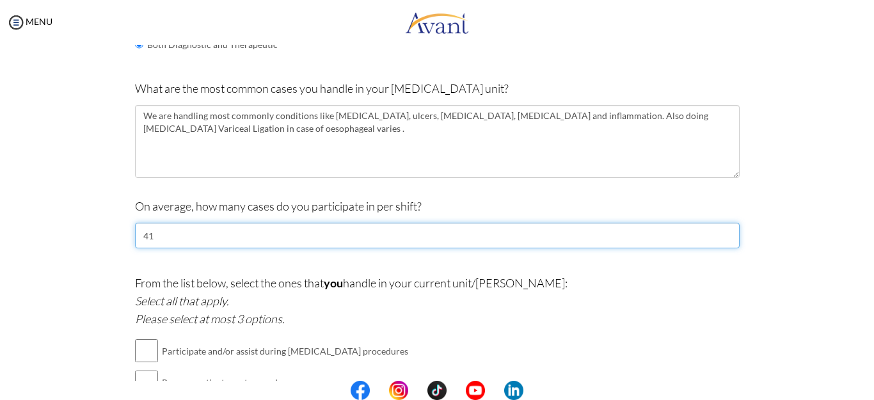
click at [722, 231] on input "41" at bounding box center [437, 236] width 605 height 26
click at [722, 240] on input "40" at bounding box center [437, 236] width 605 height 26
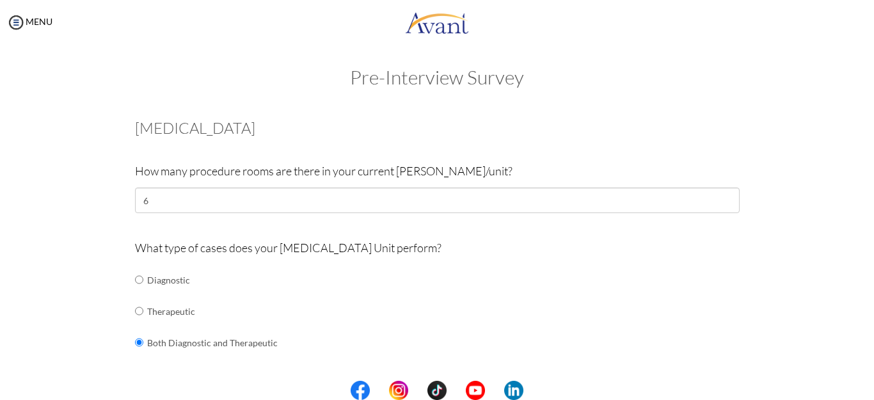
scroll to position [0, 0]
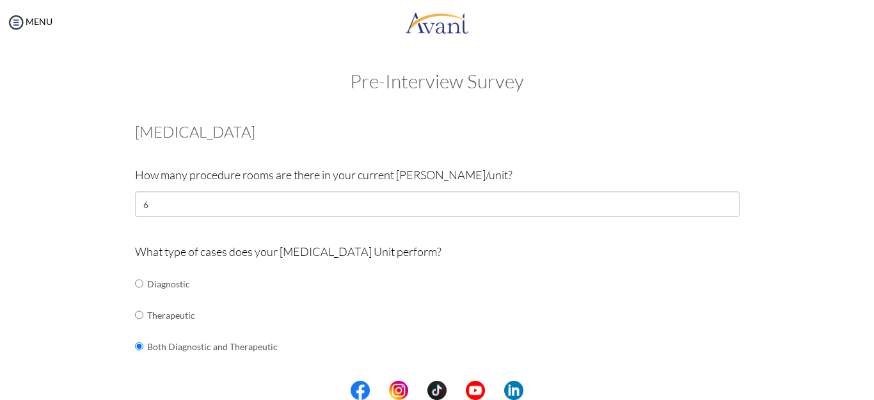
click at [867, 385] on center at bounding box center [437, 390] width 874 height 19
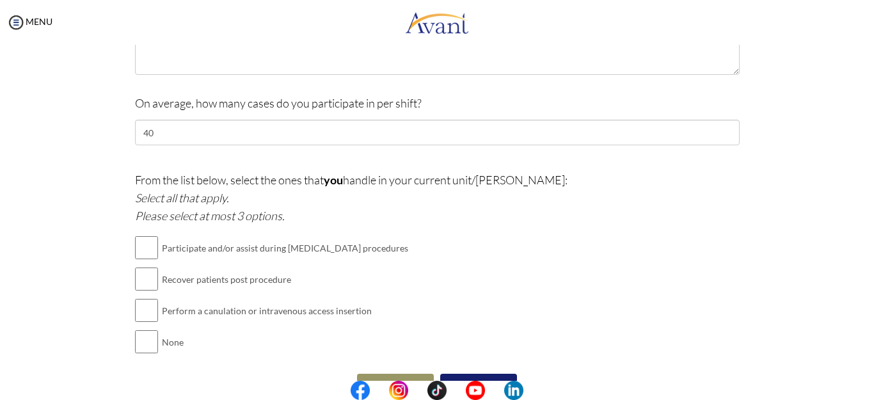
scroll to position [428, 0]
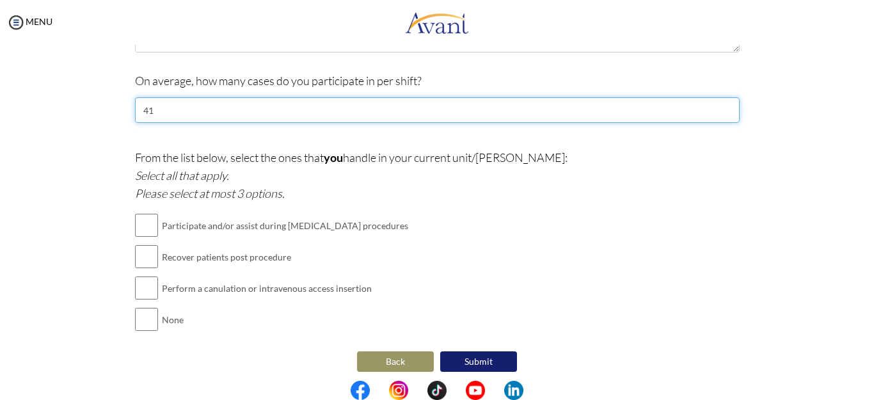
click at [721, 108] on input "41" at bounding box center [437, 110] width 605 height 26
type input "40"
click at [720, 113] on input "40" at bounding box center [437, 110] width 605 height 26
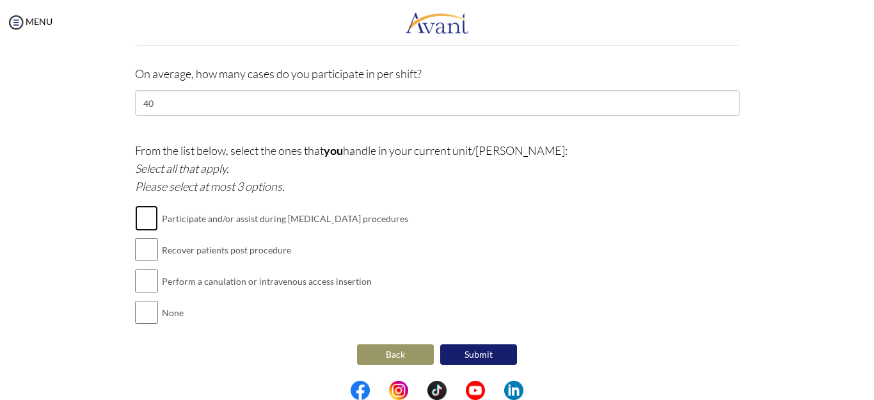
click at [135, 226] on input "checkbox" at bounding box center [146, 218] width 23 height 26
checkbox input "true"
click at [136, 243] on input "checkbox" at bounding box center [146, 250] width 23 height 26
checkbox input "true"
click at [143, 284] on input "checkbox" at bounding box center [146, 281] width 23 height 26
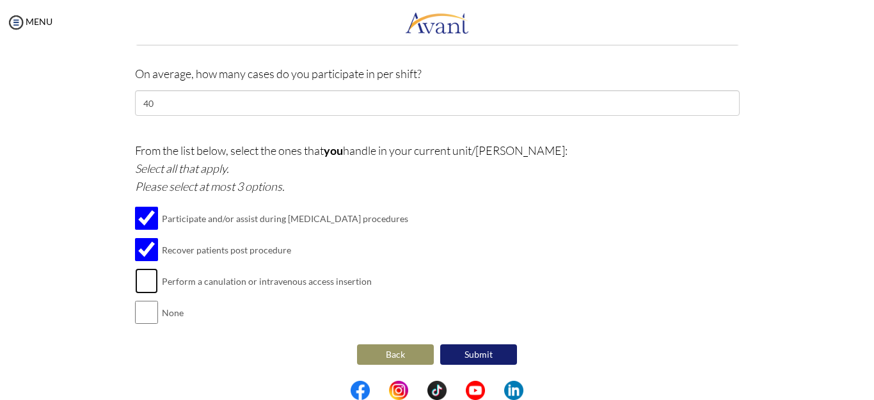
checkbox input "true"
click at [479, 356] on button "Submit" at bounding box center [478, 354] width 77 height 20
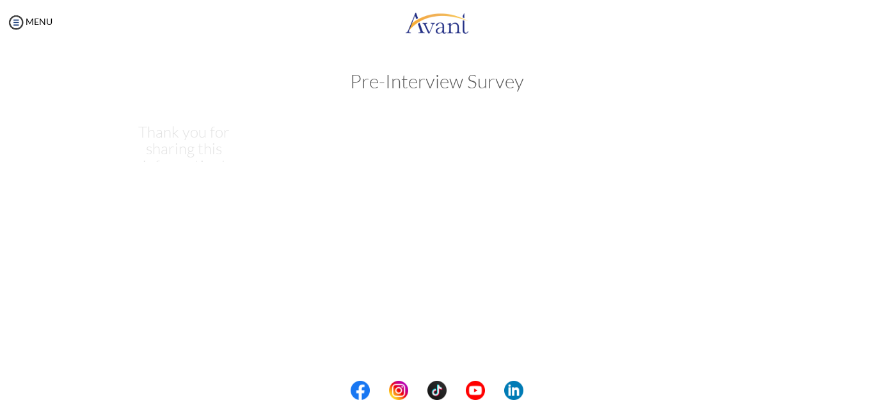
scroll to position [0, 0]
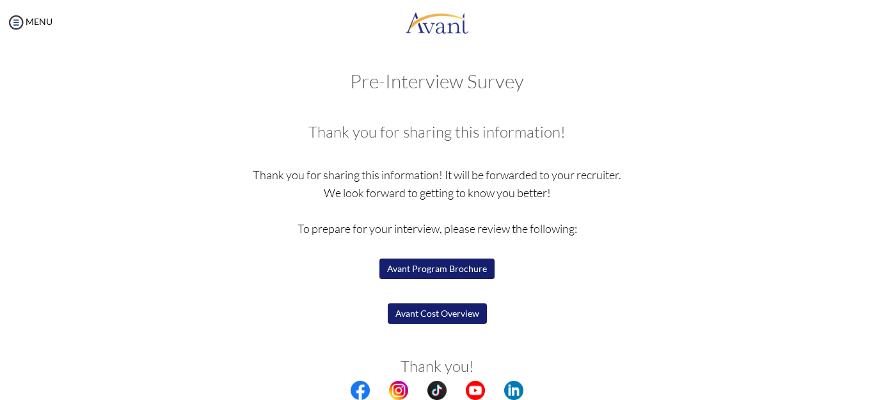
drag, startPoint x: 420, startPoint y: 310, endPoint x: 412, endPoint y: 311, distance: 8.4
click at [412, 311] on button "Avant Cost Overview" at bounding box center [437, 313] width 99 height 20
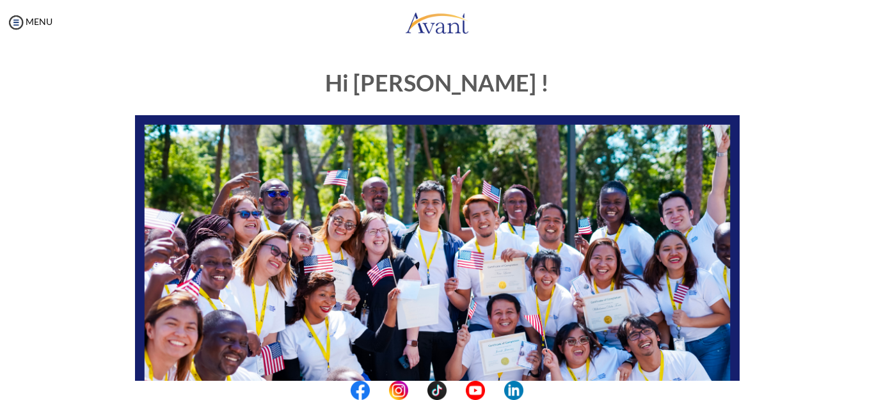
scroll to position [311, 0]
click at [861, 329] on div "My Status What is the next step? We would like you to watch the introductory vi…" at bounding box center [437, 245] width 874 height 400
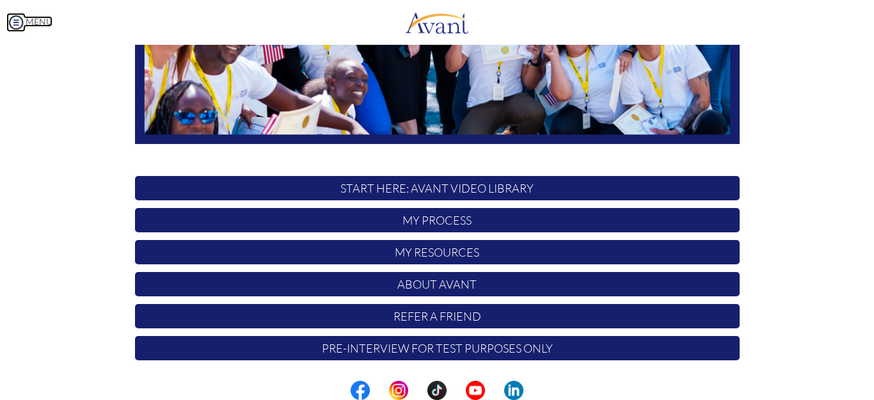
click at [26, 25] on link "MENU" at bounding box center [29, 21] width 46 height 11
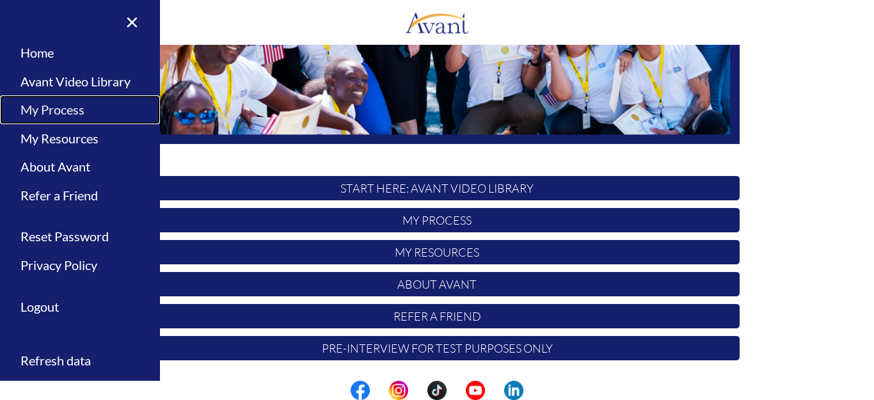
click at [62, 109] on link "My Process" at bounding box center [80, 109] width 160 height 29
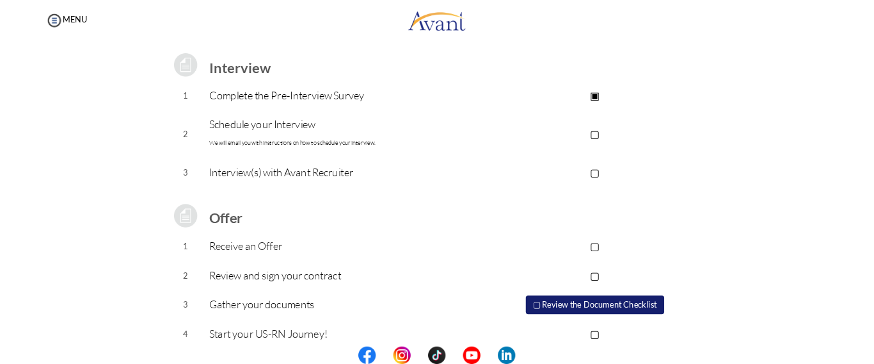
scroll to position [182, 0]
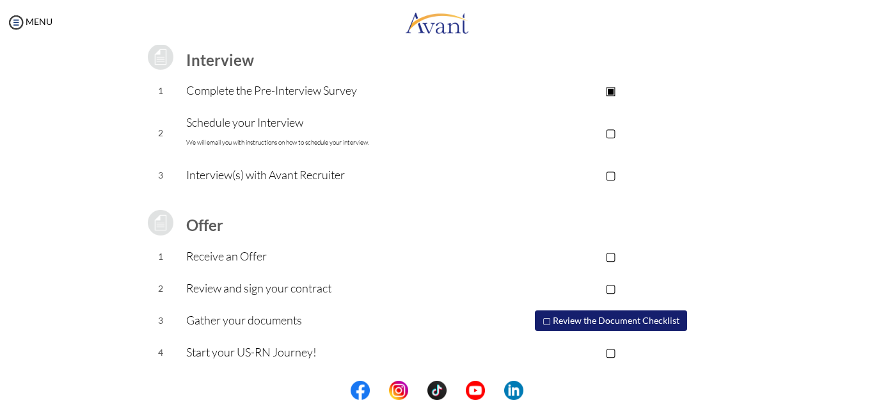
click at [634, 319] on button "▢ Review the Document Checklist" at bounding box center [611, 320] width 152 height 20
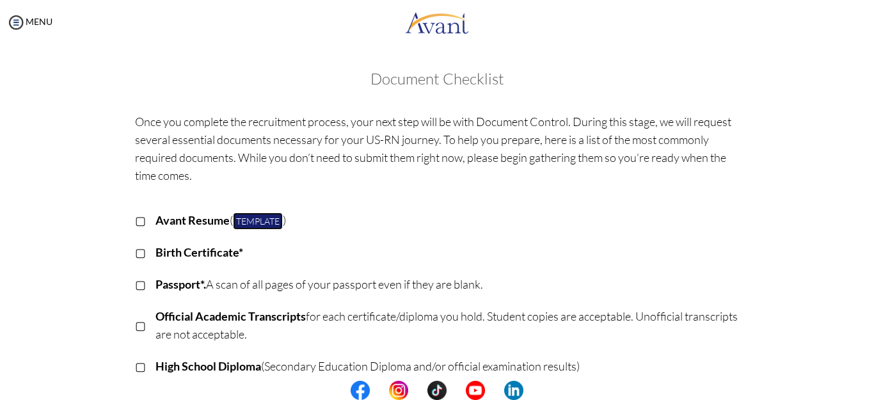
click at [255, 221] on link "Template" at bounding box center [258, 220] width 50 height 17
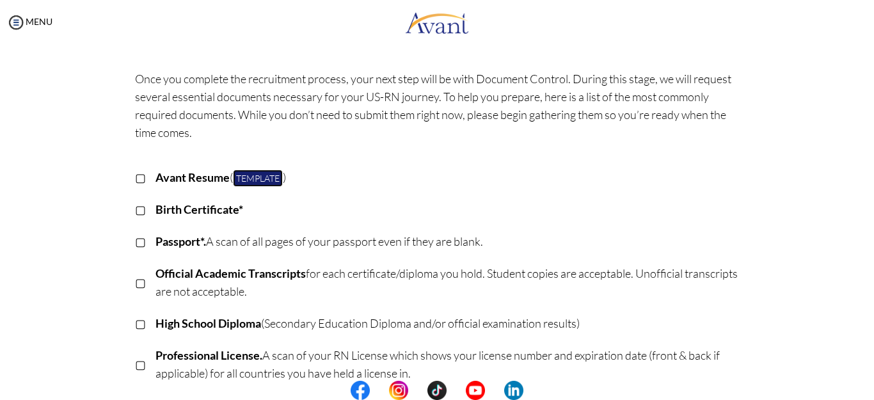
scroll to position [0, 0]
